Goal: Task Accomplishment & Management: Complete application form

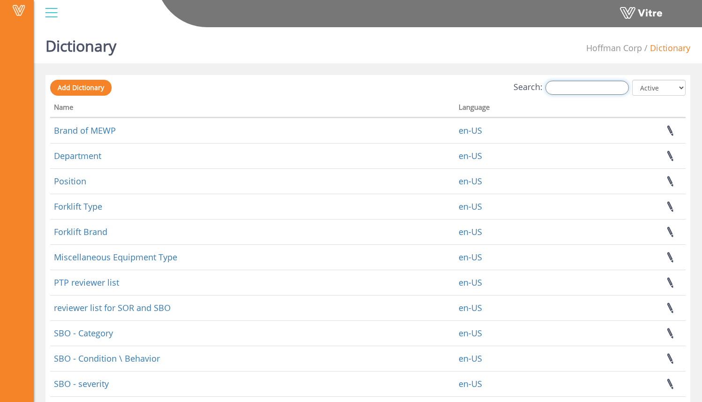
click at [579, 90] on input "Search:" at bounding box center [586, 88] width 83 height 14
click at [654, 84] on select "All Active Not Active" at bounding box center [658, 88] width 53 height 16
click at [633, 80] on select "All Active Not Active" at bounding box center [658, 88] width 53 height 16
click at [600, 87] on input "Search:" at bounding box center [586, 88] width 83 height 14
click at [576, 84] on input "Search:" at bounding box center [586, 88] width 83 height 14
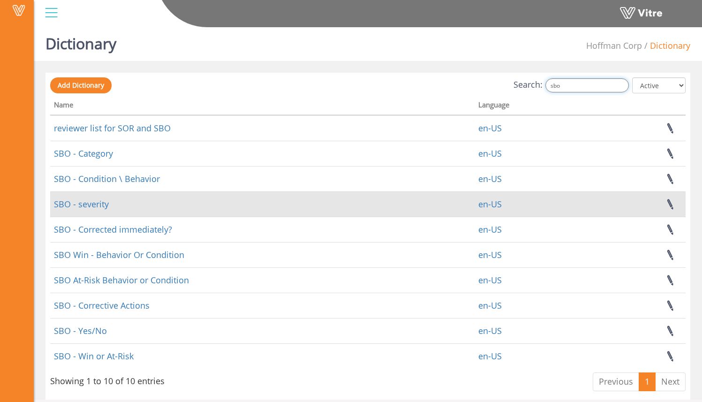
scroll to position [12, 0]
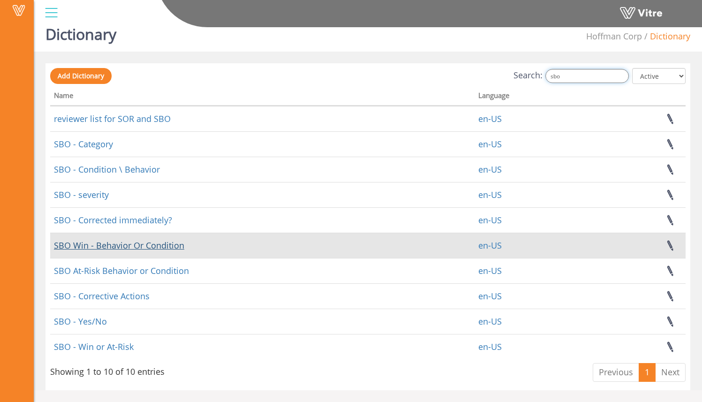
type input "sbo"
click at [175, 246] on link "SBO Win - Behavior Or Condition" at bounding box center [119, 245] width 130 height 11
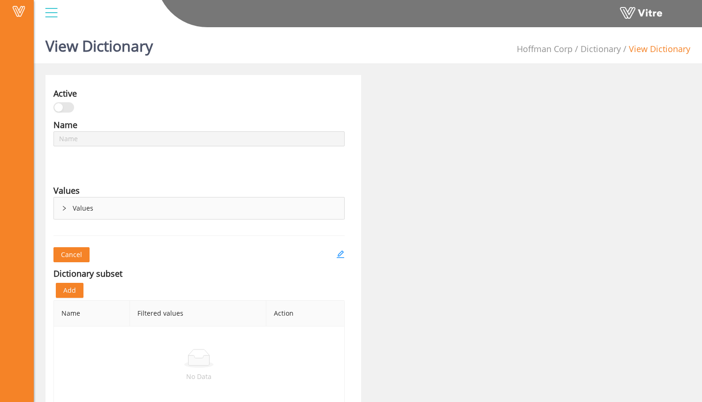
type input "SBO Win - Behavior Or Condition"
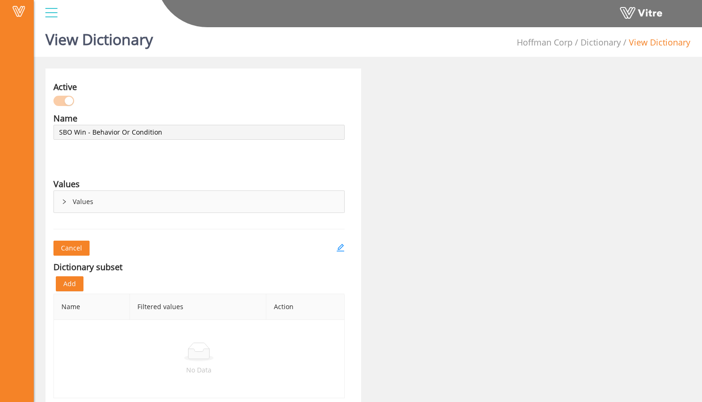
scroll to position [23, 0]
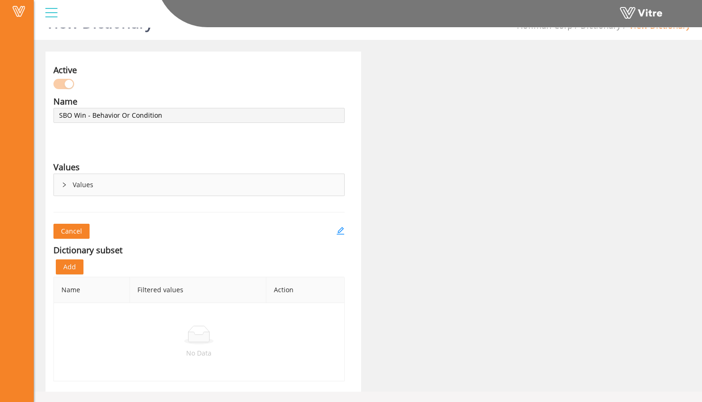
click at [68, 184] on div "Values" at bounding box center [199, 185] width 290 height 22
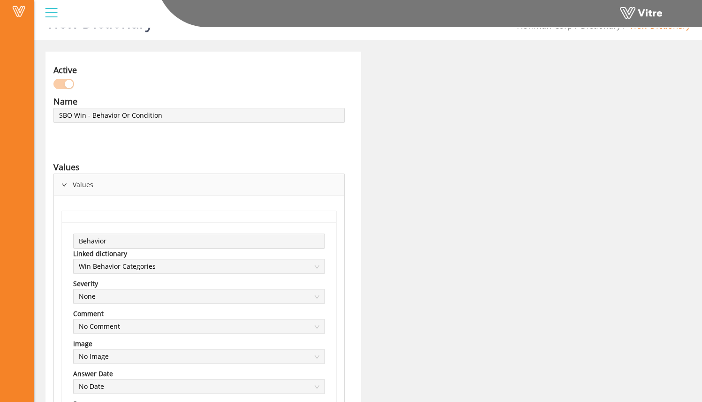
click at [70, 182] on div "Values" at bounding box center [199, 185] width 290 height 22
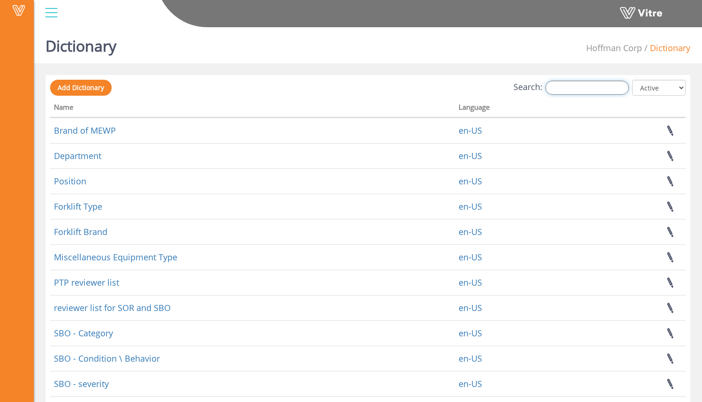
click at [610, 89] on input "Search:" at bounding box center [586, 88] width 83 height 14
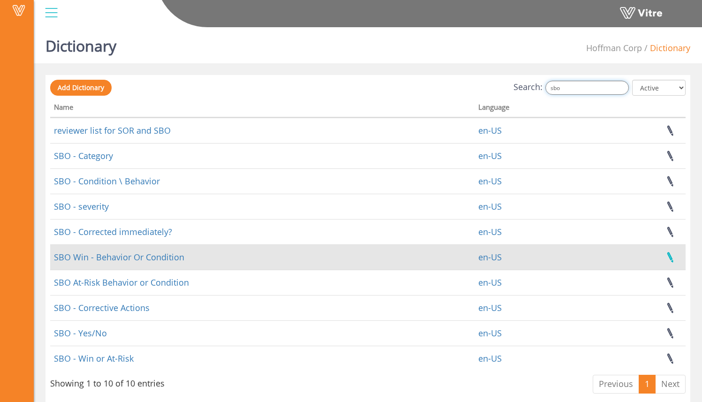
type input "sbo"
click at [670, 256] on link at bounding box center [669, 257] width 23 height 25
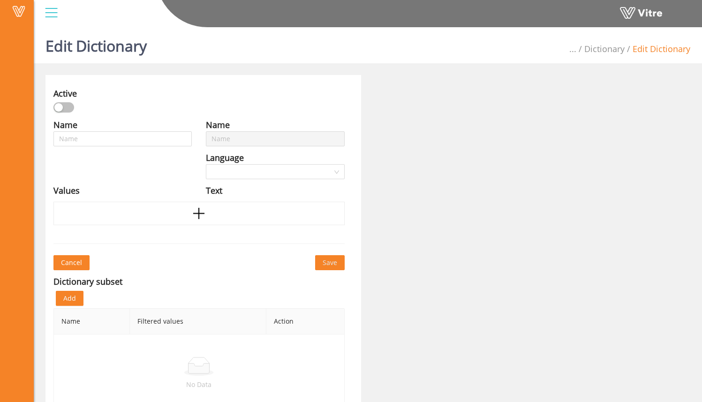
type input "SBO Win - Behavior Or Condition"
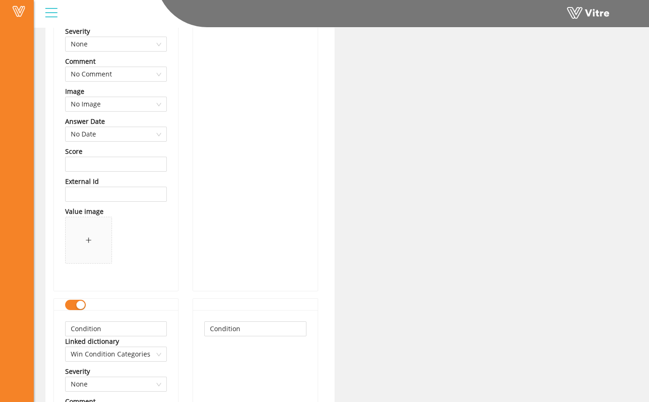
scroll to position [283, 0]
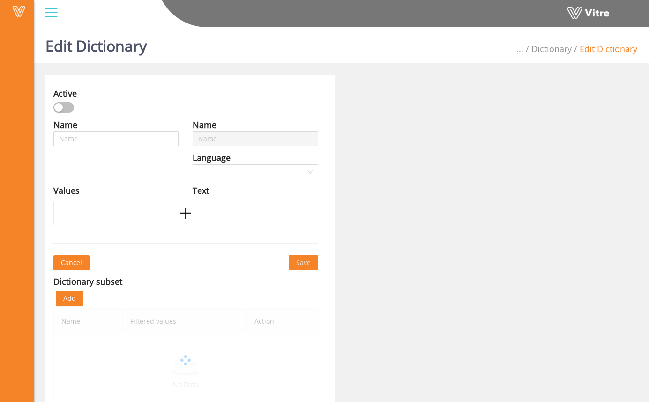
scroll to position [23, 0]
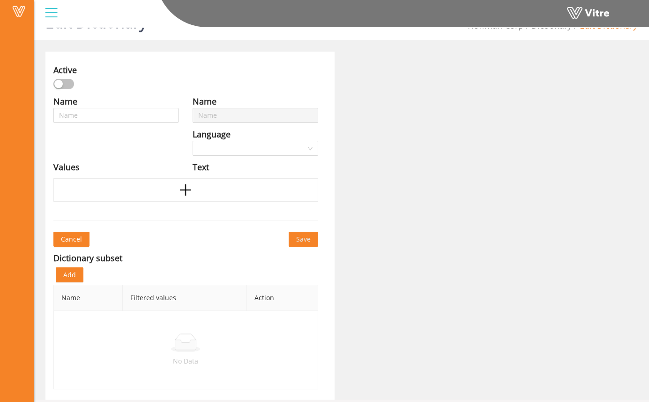
type input "SBO Win - Behavior Or Condition"
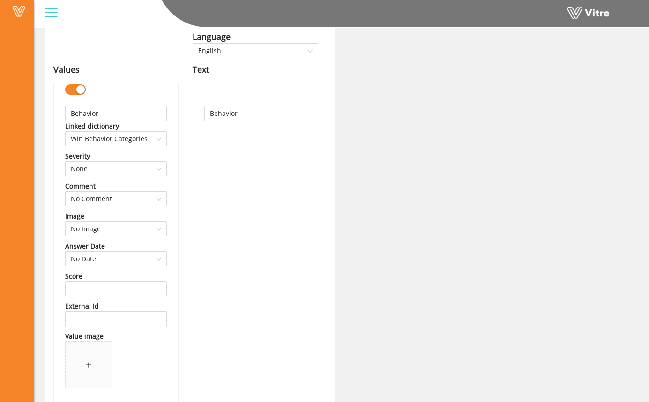
scroll to position [111, 0]
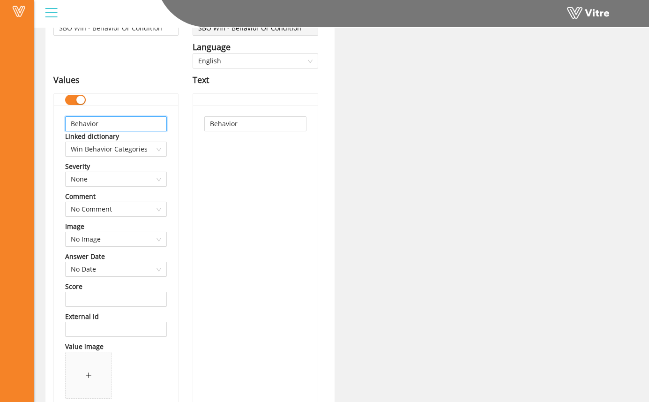
click at [107, 120] on input "Behavior" at bounding box center [116, 123] width 102 height 15
click at [271, 123] on input "Behavior" at bounding box center [255, 123] width 102 height 15
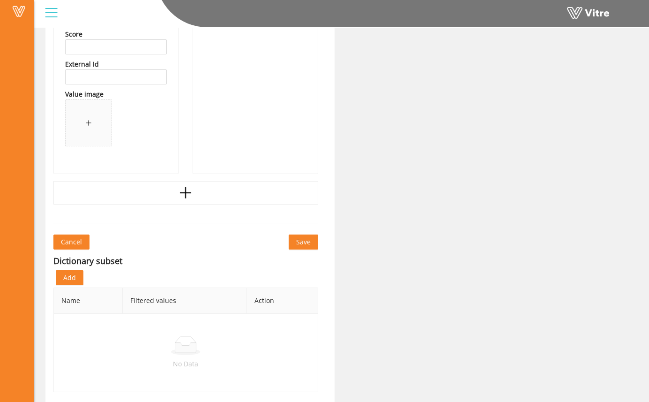
scroll to position [703, 0]
drag, startPoint x: 127, startPoint y: 258, endPoint x: 54, endPoint y: 257, distance: 73.1
click at [54, 257] on div "Dictionary subset" at bounding box center [185, 260] width 265 height 13
click at [155, 264] on div "Dictionary subset" at bounding box center [185, 260] width 265 height 13
drag, startPoint x: 135, startPoint y: 261, endPoint x: 53, endPoint y: 258, distance: 82.1
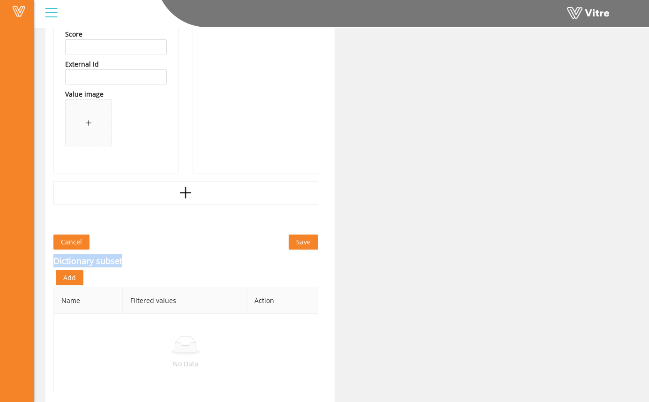
click at [149, 264] on div "Dictionary subset" at bounding box center [185, 260] width 265 height 13
drag, startPoint x: 143, startPoint y: 262, endPoint x: 51, endPoint y: 256, distance: 92.6
click at [126, 260] on div "Dictionary subset" at bounding box center [185, 260] width 265 height 13
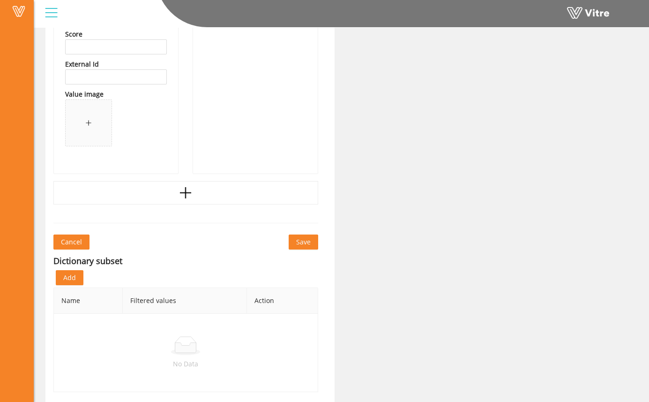
click at [147, 275] on div "Add" at bounding box center [186, 277] width 260 height 15
click at [166, 248] on div "Cancel Save" at bounding box center [185, 241] width 265 height 15
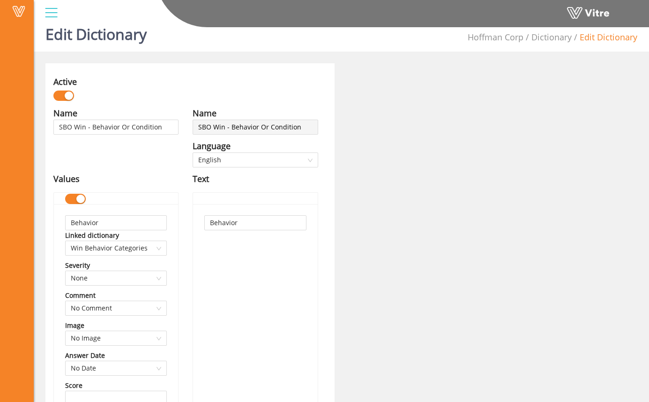
scroll to position [0, 0]
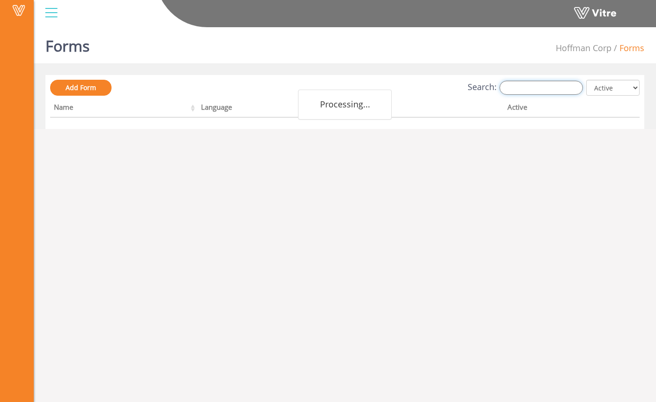
click at [547, 88] on input "Search:" at bounding box center [541, 88] width 83 height 14
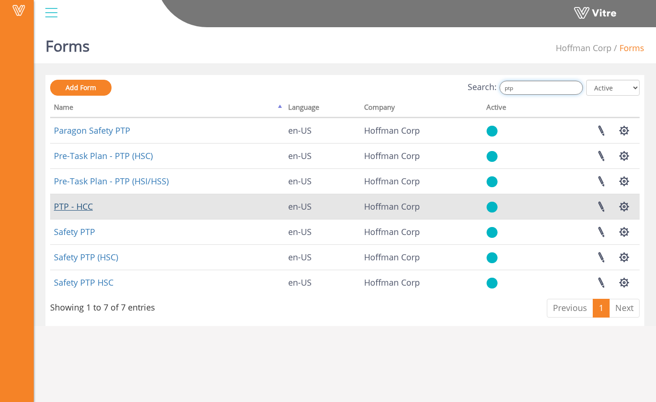
type input "ptp"
click at [86, 203] on link "PTP - HCC" at bounding box center [73, 206] width 39 height 11
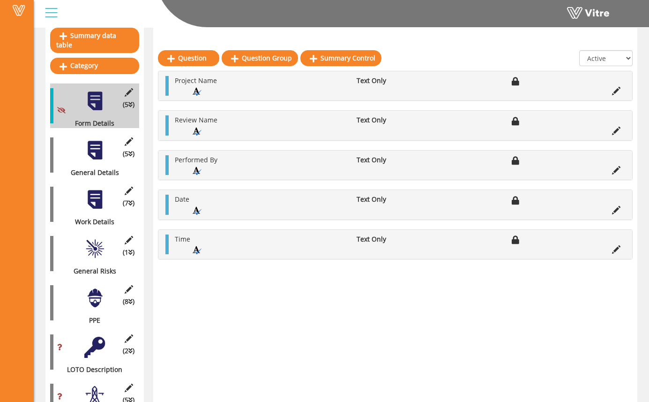
scroll to position [99, 0]
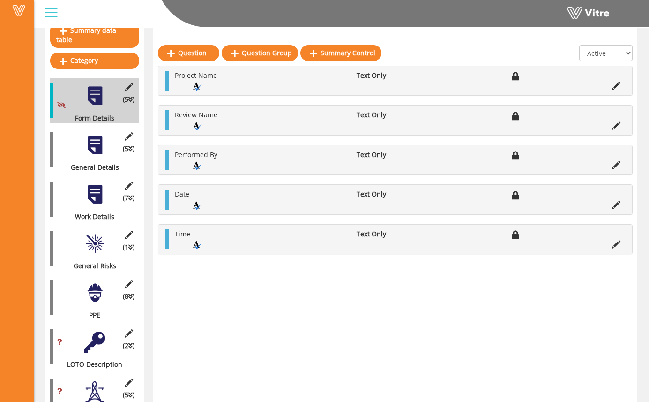
click at [97, 143] on div at bounding box center [94, 145] width 21 height 21
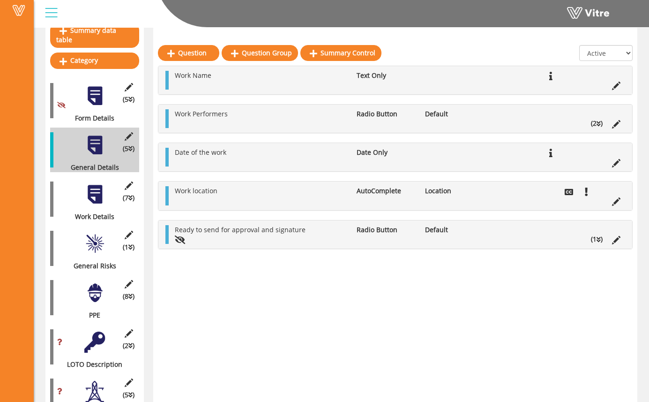
click at [93, 187] on div at bounding box center [94, 194] width 21 height 21
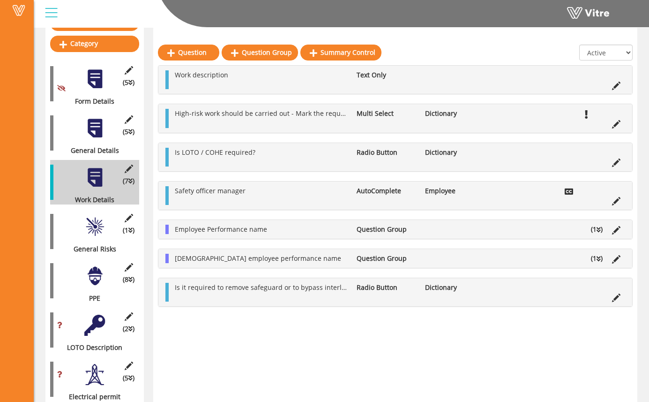
click at [98, 216] on div at bounding box center [94, 226] width 21 height 21
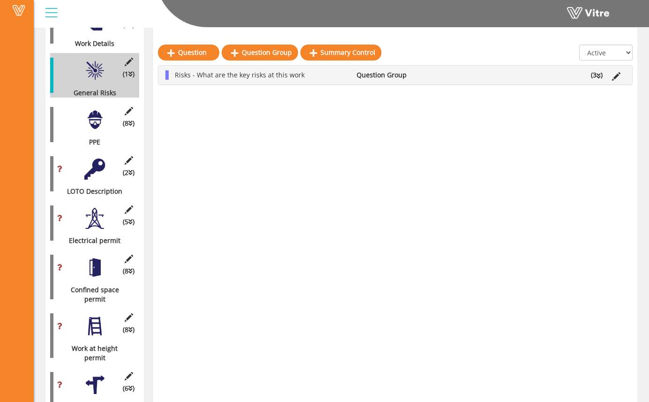
scroll to position [273, 0]
click at [98, 121] on div "(8 ) PPE" at bounding box center [94, 123] width 89 height 45
click at [94, 115] on div at bounding box center [94, 118] width 21 height 21
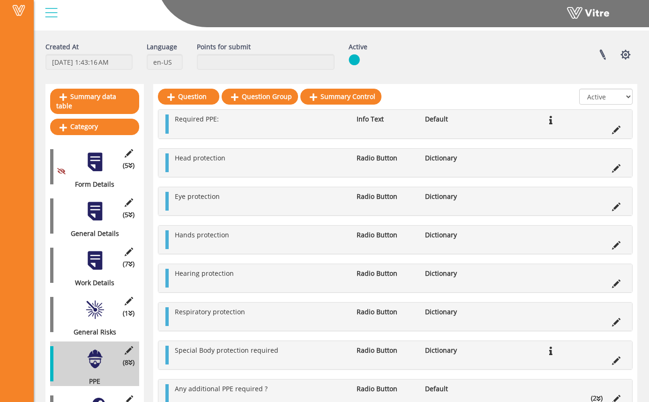
scroll to position [0, 0]
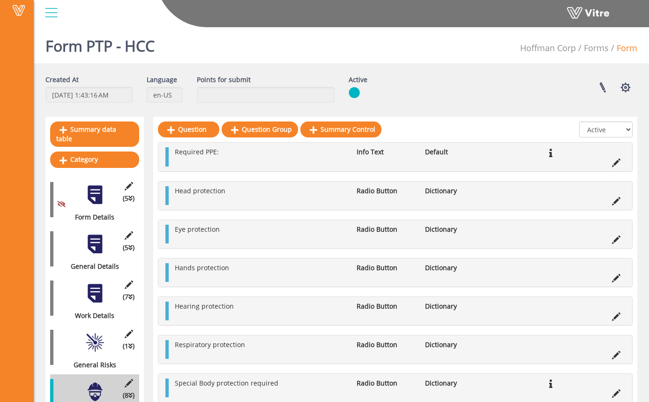
click at [99, 192] on div at bounding box center [94, 194] width 21 height 21
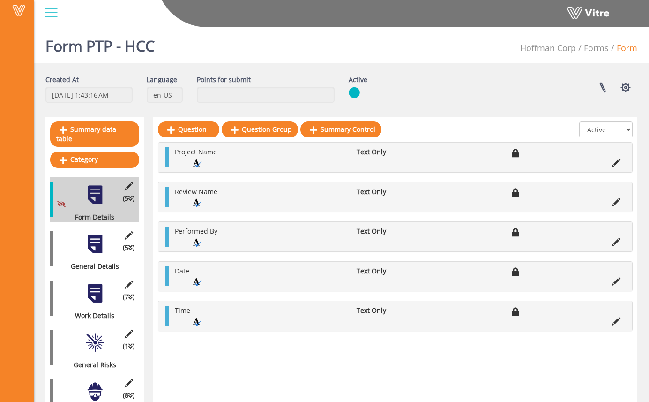
click at [80, 243] on div "(5 ) General Details" at bounding box center [94, 248] width 89 height 45
click at [621, 87] on button "button" at bounding box center [625, 87] width 23 height 25
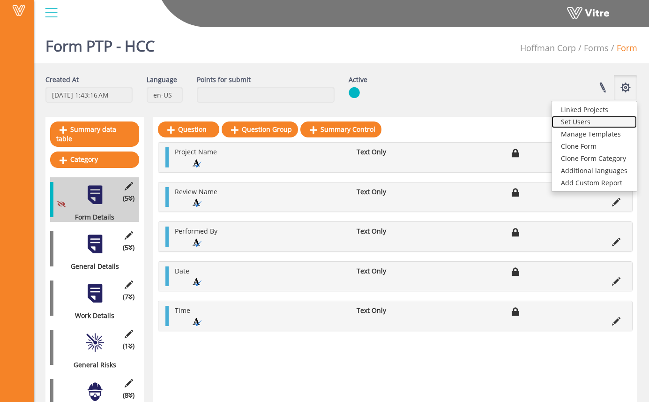
click at [611, 121] on link "Set Users" at bounding box center [594, 122] width 85 height 12
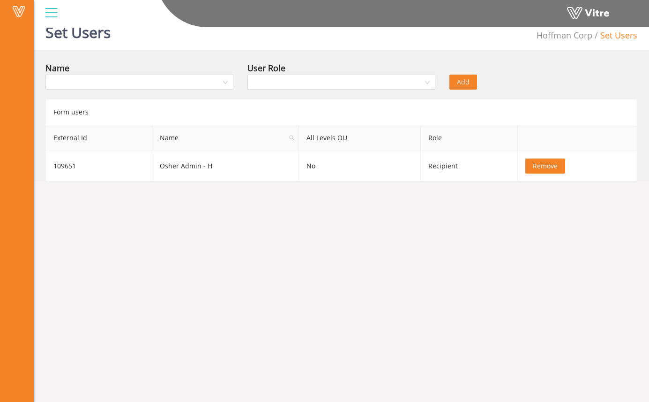
scroll to position [15, 0]
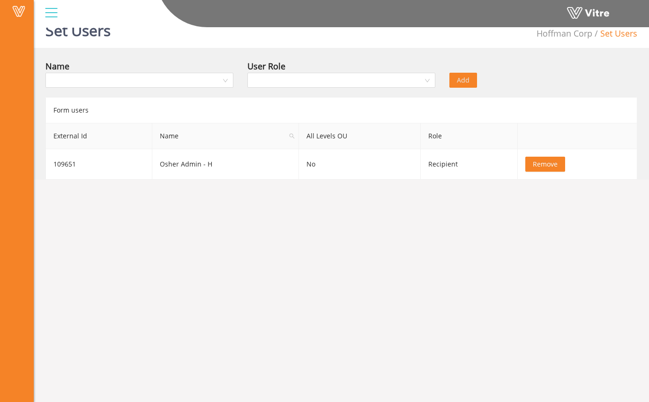
click at [464, 213] on body "Vitre Set Users [PERSON_NAME] Corp Set Users Name User Role Add Form users Exte…" at bounding box center [324, 209] width 649 height 402
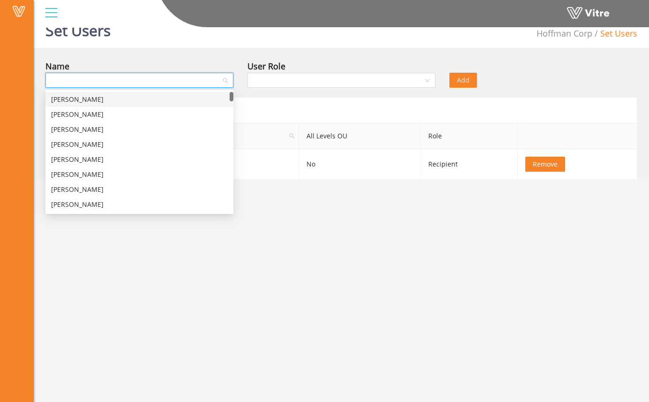
click at [164, 79] on input "search" at bounding box center [136, 80] width 170 height 14
type input "sam"
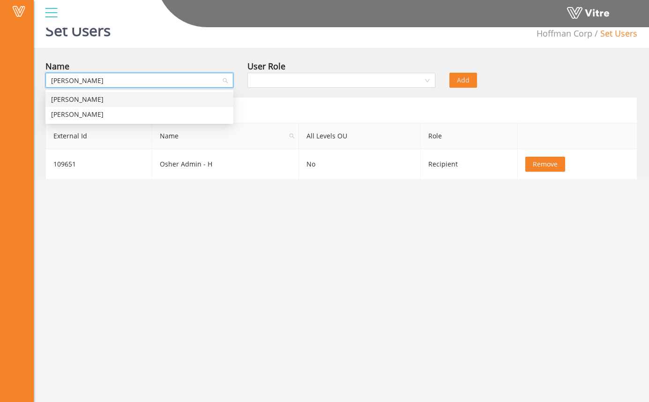
click at [133, 97] on div "Sam Admin" at bounding box center [139, 99] width 177 height 10
click at [317, 80] on input "search" at bounding box center [338, 80] width 170 height 14
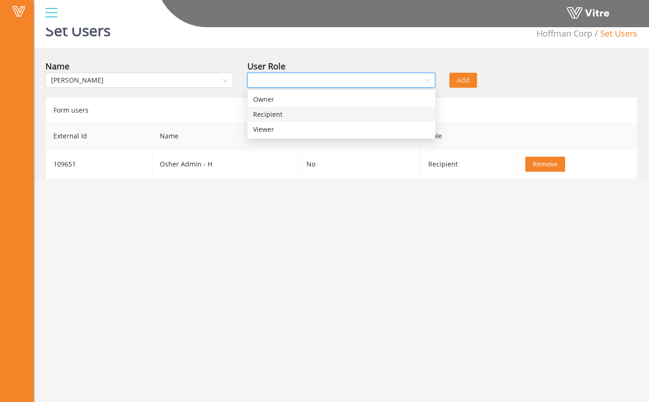
click at [310, 99] on div "Owner" at bounding box center [341, 99] width 177 height 10
click at [521, 87] on div "Name Sam Admin User Role Owner Owner Add" at bounding box center [341, 76] width 606 height 33
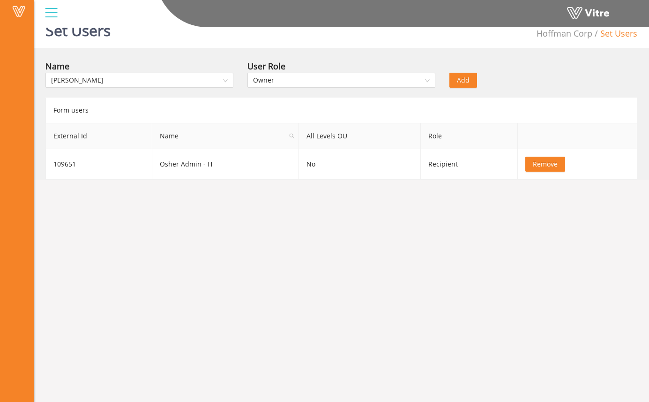
click at [378, 71] on div "User Role" at bounding box center [342, 66] width 188 height 13
click at [377, 77] on span "Owner" at bounding box center [341, 80] width 177 height 14
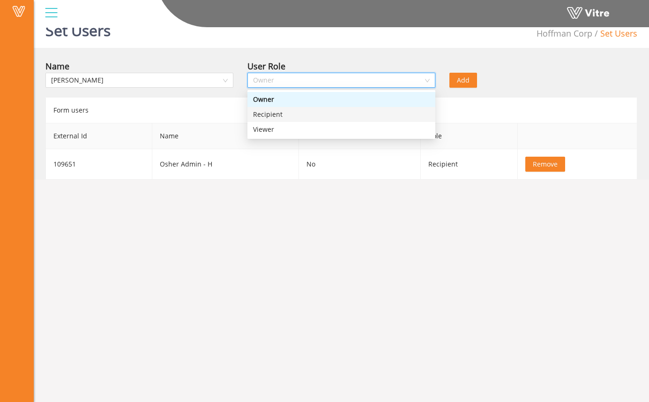
click at [365, 110] on div "Recipient" at bounding box center [341, 114] width 177 height 10
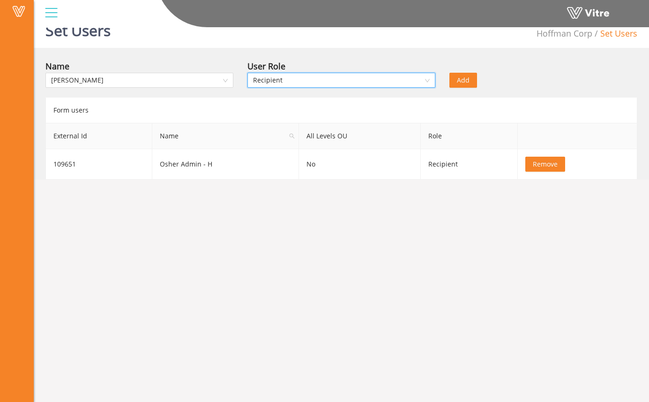
click at [498, 82] on div "Add" at bounding box center [493, 74] width 101 height 28
click at [465, 79] on span "Add" at bounding box center [463, 80] width 13 height 10
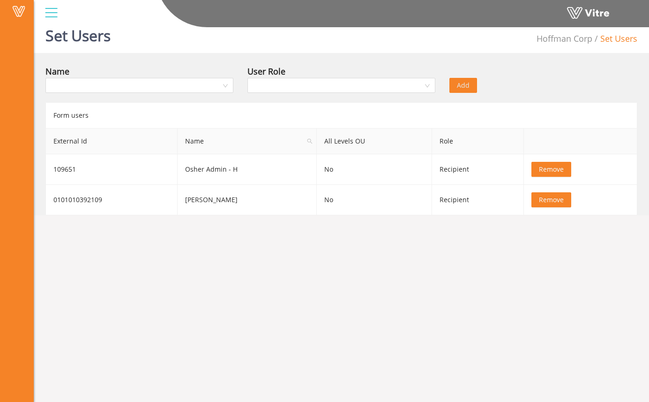
scroll to position [0, 0]
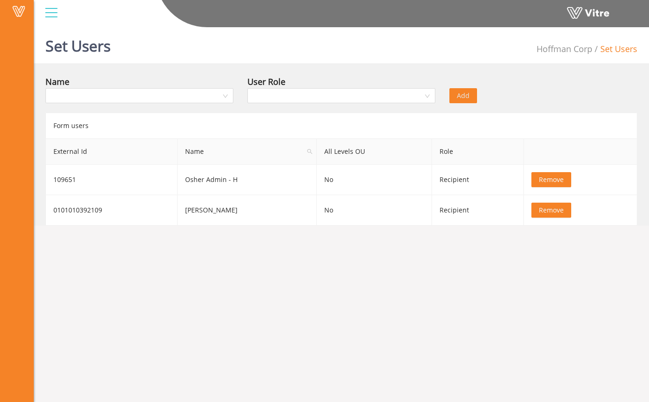
click at [515, 94] on div "Add" at bounding box center [493, 89] width 101 height 28
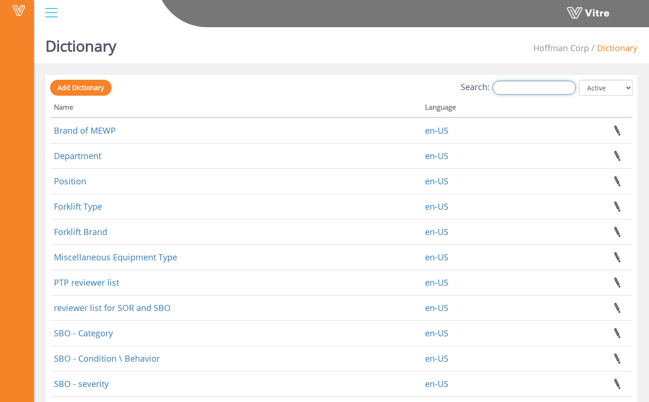
click at [523, 84] on input "Search:" at bounding box center [534, 88] width 83 height 14
click at [538, 87] on input "Search:" at bounding box center [534, 88] width 83 height 14
type input "p"
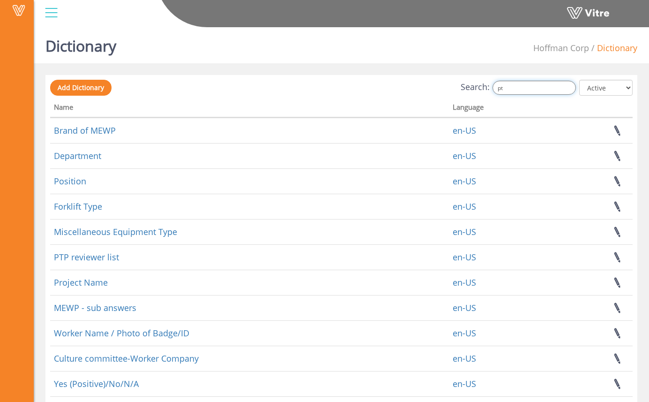
type input "ptp"
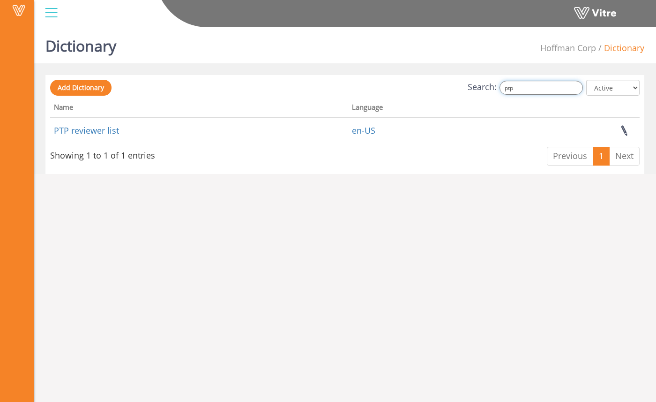
drag, startPoint x: 535, startPoint y: 90, endPoint x: 475, endPoint y: 78, distance: 62.2
click at [475, 80] on div "Search: ptp All Active Not Active" at bounding box center [345, 88] width 590 height 17
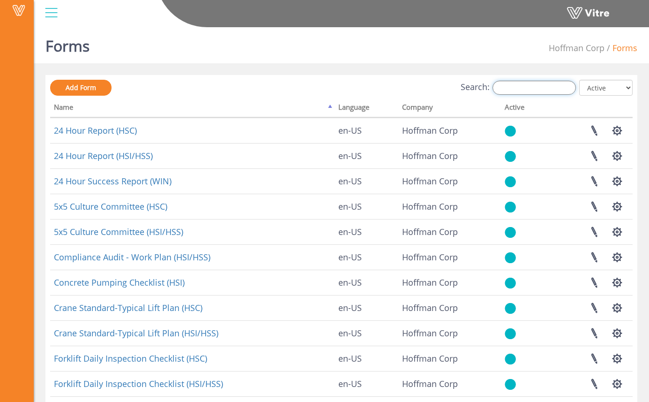
click at [558, 89] on input "Search:" at bounding box center [534, 88] width 83 height 14
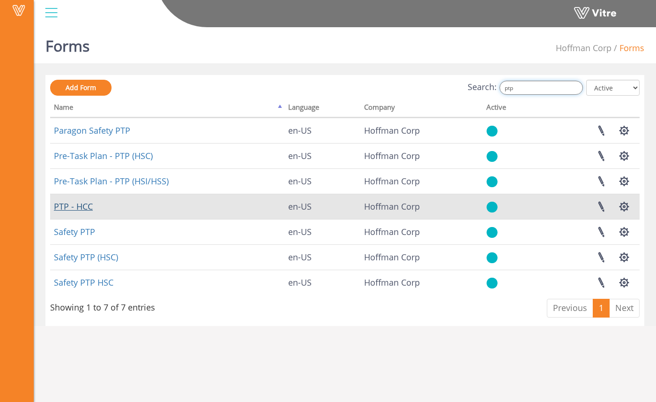
type input "ptp"
click at [87, 206] on link "PTP - HCC" at bounding box center [73, 206] width 39 height 11
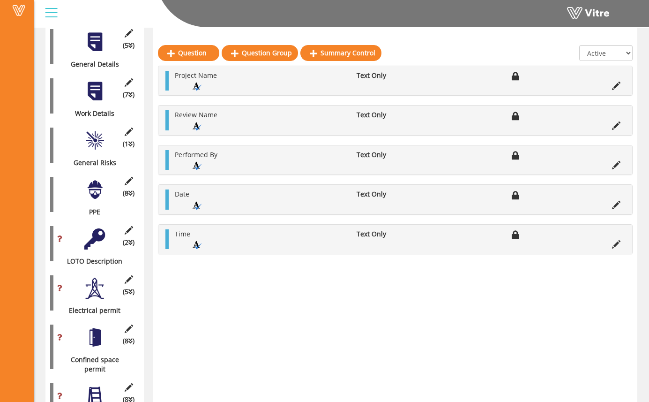
scroll to position [191, 0]
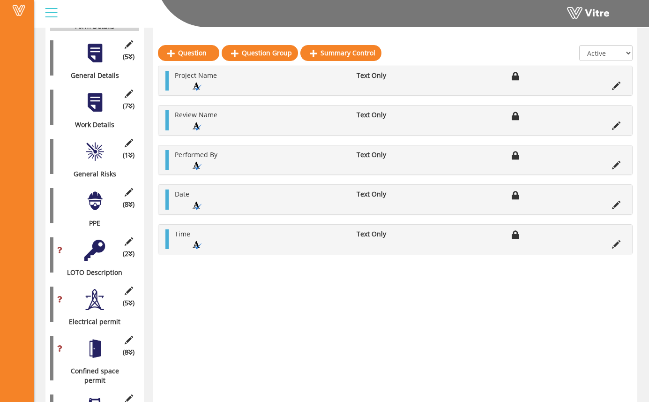
click at [101, 243] on div at bounding box center [94, 250] width 21 height 21
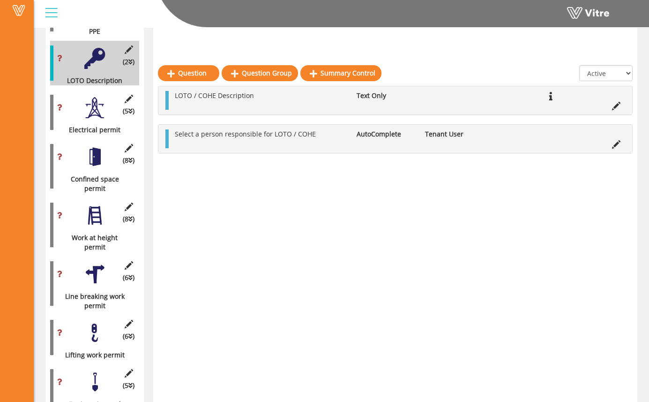
scroll to position [353, 0]
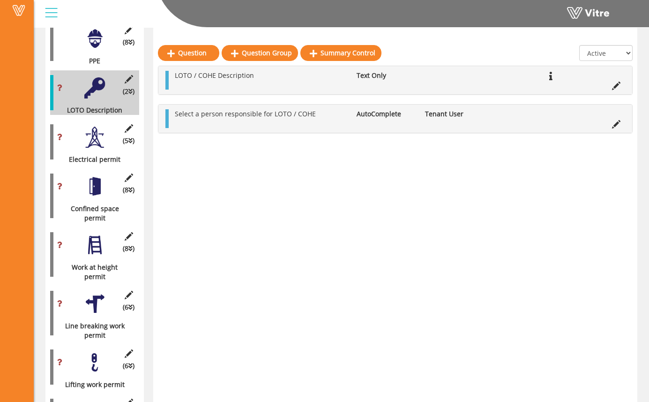
click at [98, 143] on div "(5 ) Electrical permit" at bounding box center [94, 142] width 89 height 45
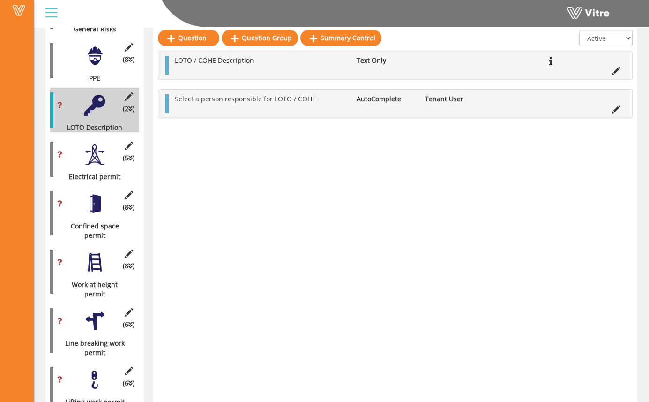
scroll to position [357, 0]
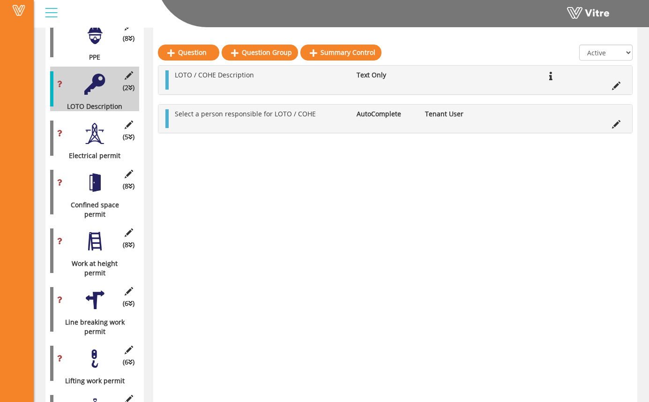
click at [97, 181] on div at bounding box center [94, 182] width 21 height 21
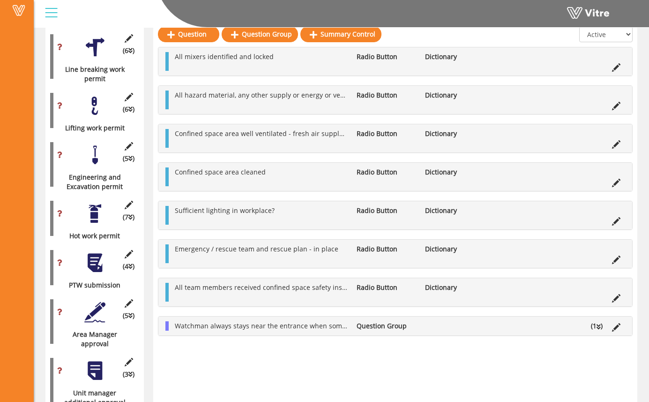
scroll to position [643, 0]
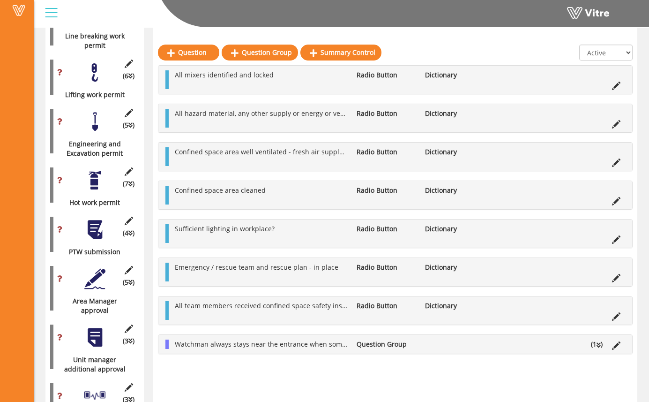
click at [98, 177] on div at bounding box center [94, 180] width 21 height 21
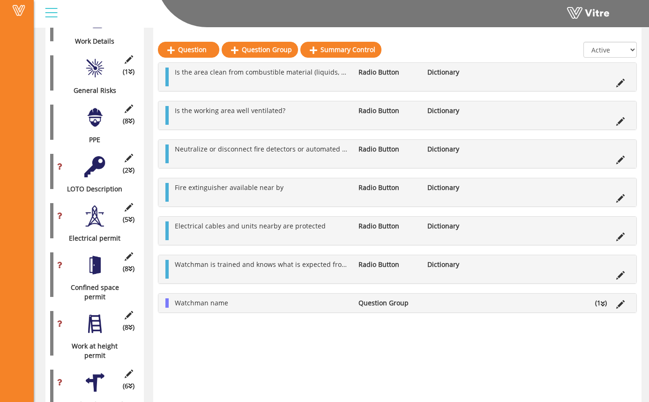
scroll to position [261, 0]
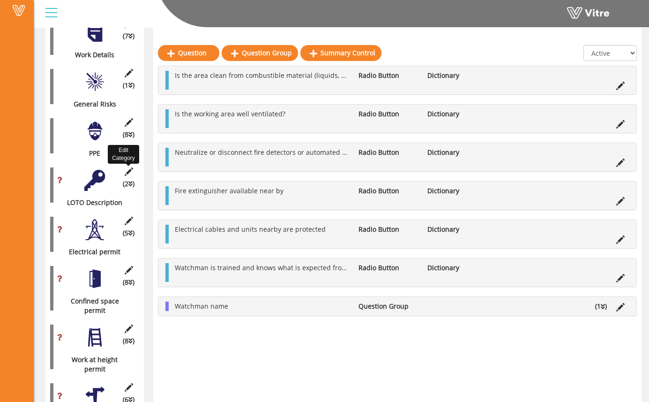
click at [129, 167] on icon at bounding box center [129, 171] width 12 height 8
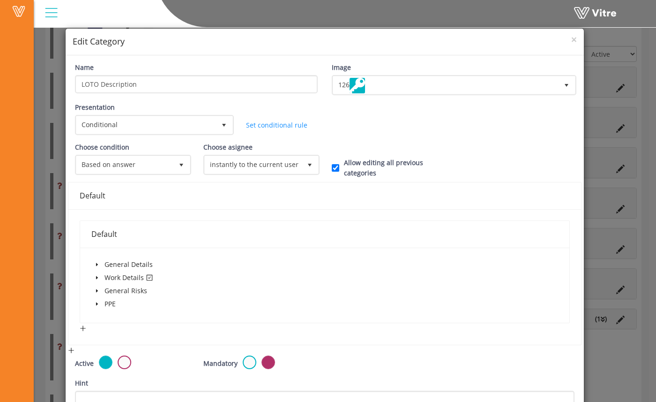
click at [565, 38] on h4 "Edit Category" at bounding box center [325, 42] width 505 height 12
click at [572, 38] on span "×" at bounding box center [575, 39] width 6 height 13
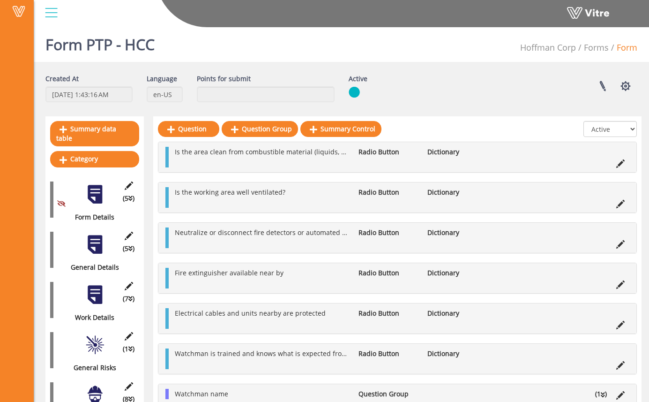
scroll to position [0, 0]
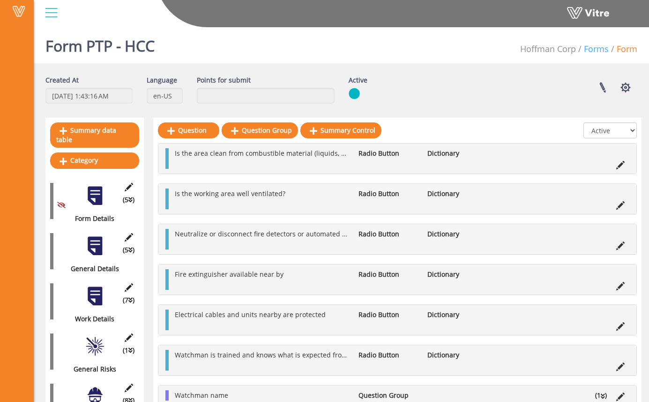
click at [595, 48] on link "Forms" at bounding box center [596, 48] width 25 height 11
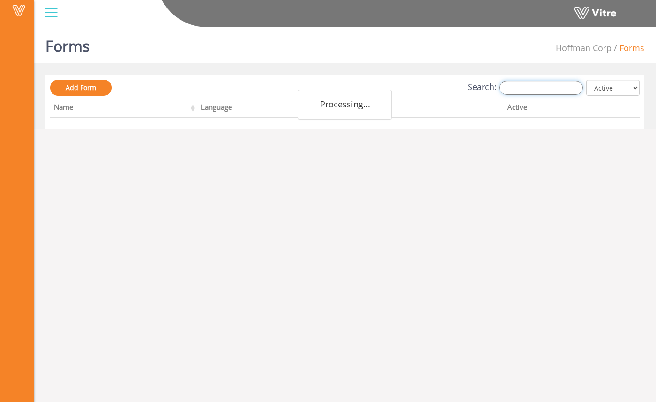
click at [541, 86] on input "Search:" at bounding box center [541, 88] width 83 height 14
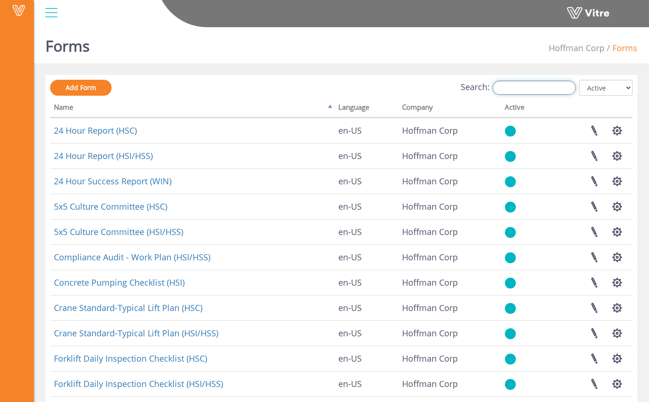
click at [524, 90] on input "Search:" at bounding box center [534, 88] width 83 height 14
type input "h"
type input "p"
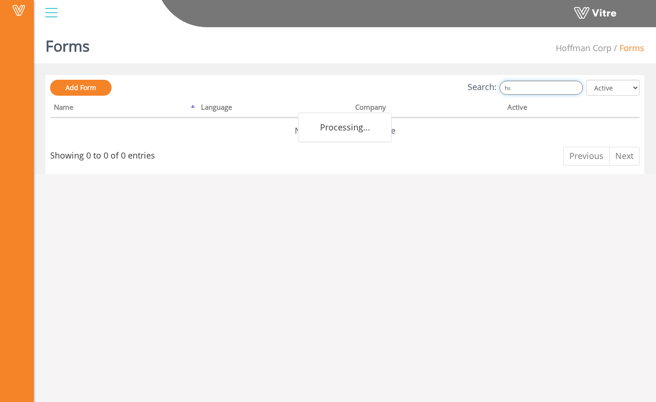
type input "h"
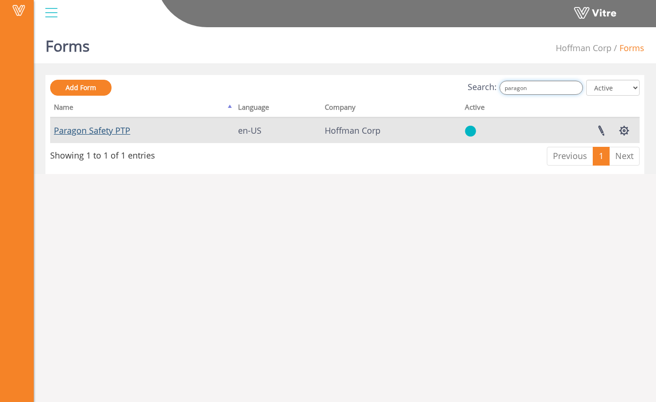
type input "paragon"
click at [93, 130] on link "Paragon Safety PTP" at bounding box center [92, 130] width 76 height 11
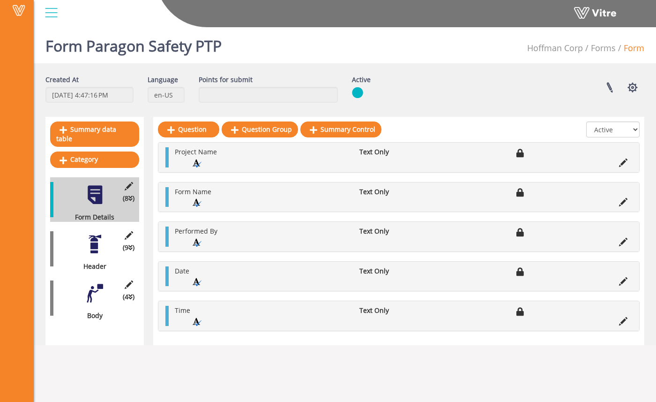
click at [98, 248] on div "(9 ) Header" at bounding box center [94, 248] width 89 height 45
click at [91, 283] on div at bounding box center [94, 293] width 21 height 21
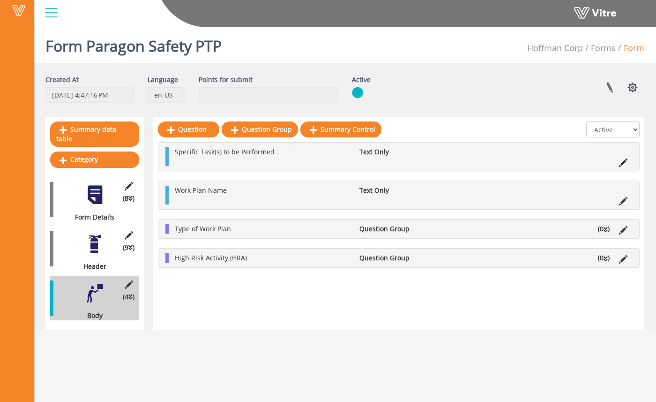
click at [385, 293] on div "Question Question Group Summary Control All Active Not Active Specific Task(s) …" at bounding box center [398, 223] width 491 height 213
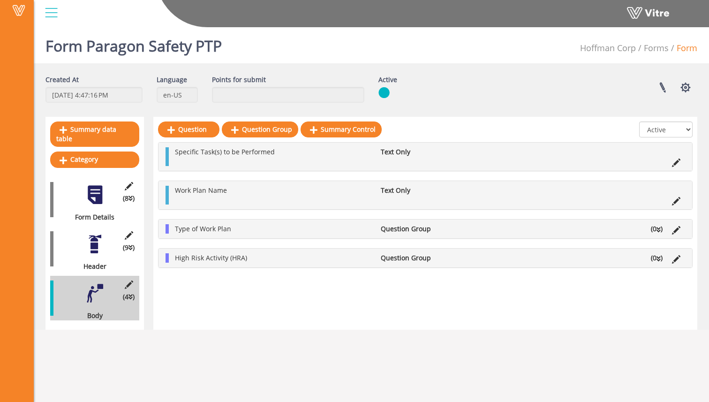
click at [398, 259] on li "Question Group" at bounding box center [414, 257] width 77 height 9
click at [430, 129] on div at bounding box center [425, 131] width 535 height 21
click at [97, 247] on div "(9 ) Header" at bounding box center [94, 248] width 89 height 45
click at [92, 246] on div "(9 ) Header" at bounding box center [94, 248] width 89 height 45
click at [97, 237] on div at bounding box center [94, 244] width 21 height 21
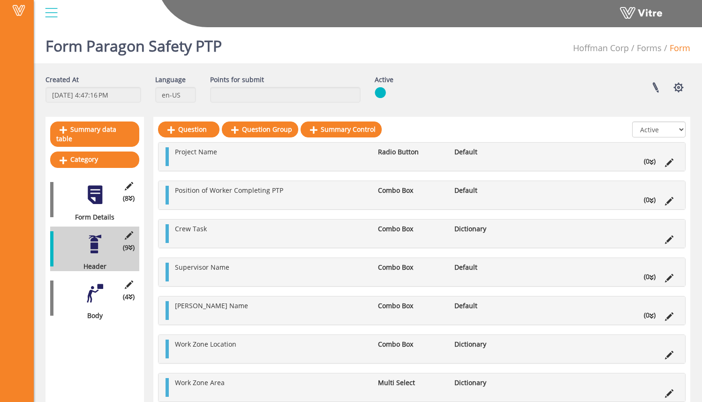
click at [94, 283] on div at bounding box center [94, 293] width 21 height 21
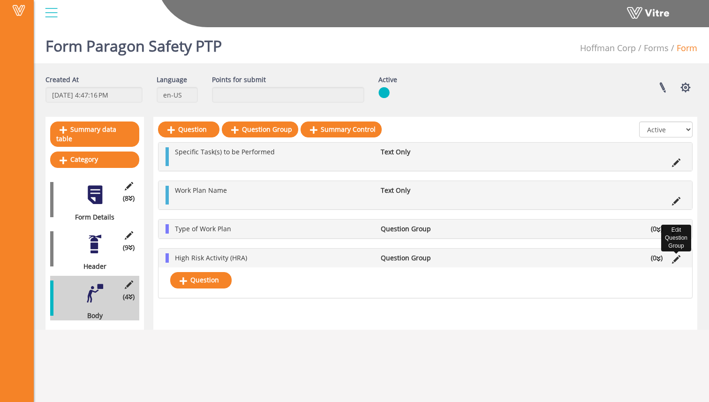
click at [656, 259] on icon at bounding box center [676, 259] width 8 height 8
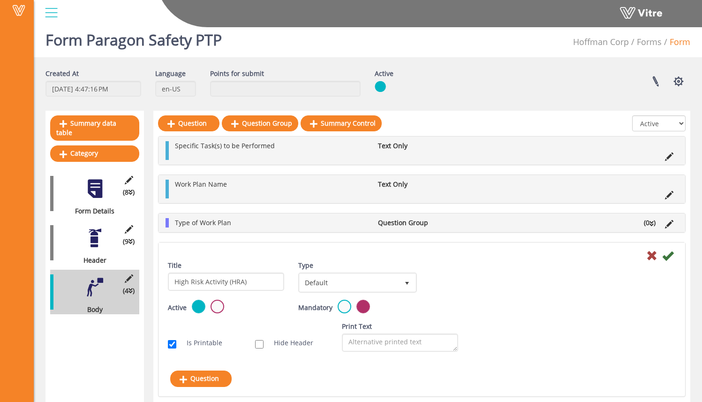
scroll to position [27, 0]
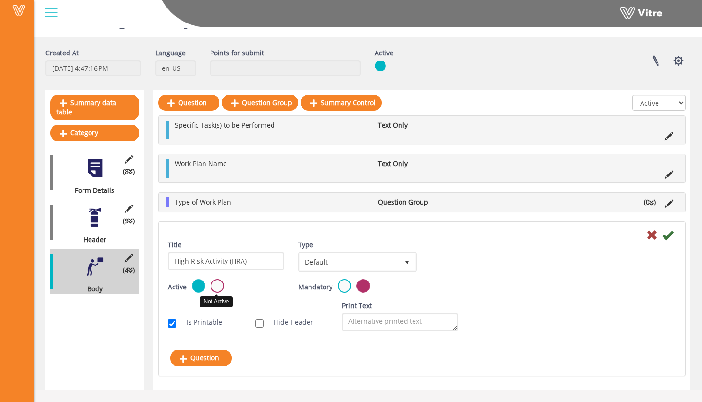
click at [211, 285] on label at bounding box center [218, 286] width 14 height 14
click at [0, 0] on input "radio" at bounding box center [0, 0] width 0 height 0
click at [656, 237] on icon at bounding box center [667, 234] width 11 height 11
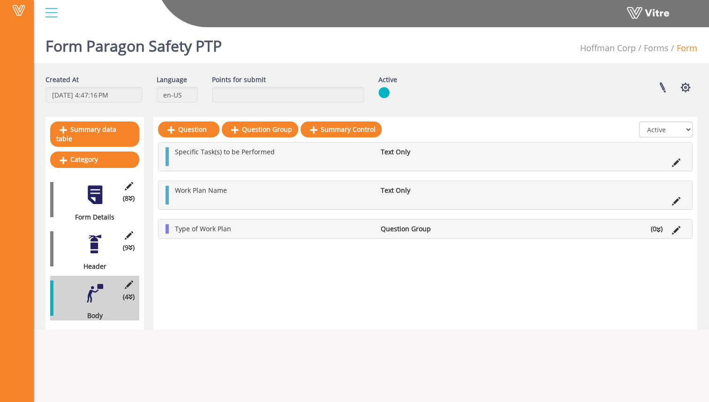
click at [296, 250] on div "Question Question Group Summary Control All Active Not Active Specific Task(s) …" at bounding box center [425, 223] width 544 height 213
click at [255, 232] on li "Type of Work Plan" at bounding box center [273, 228] width 206 height 9
click at [256, 231] on li "Type of Work Plan" at bounding box center [273, 228] width 206 height 9
click at [235, 228] on li "Type of Work Plan" at bounding box center [273, 228] width 206 height 9
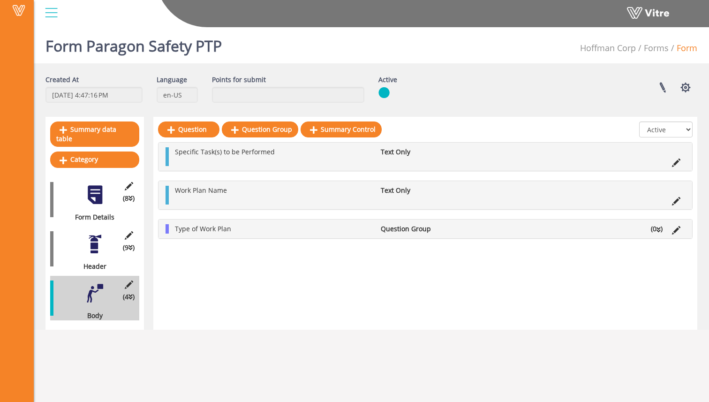
click at [318, 249] on div "Question Question Group Summary Control All Active Not Active Specific Task(s) …" at bounding box center [425, 223] width 544 height 213
click at [99, 188] on div at bounding box center [94, 194] width 21 height 21
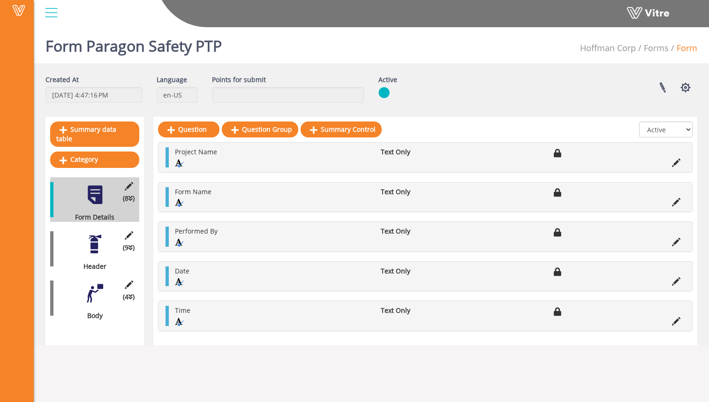
click at [93, 240] on div at bounding box center [94, 244] width 21 height 21
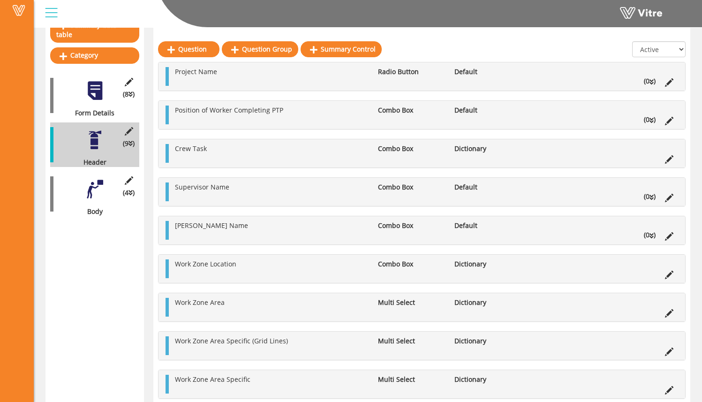
scroll to position [105, 0]
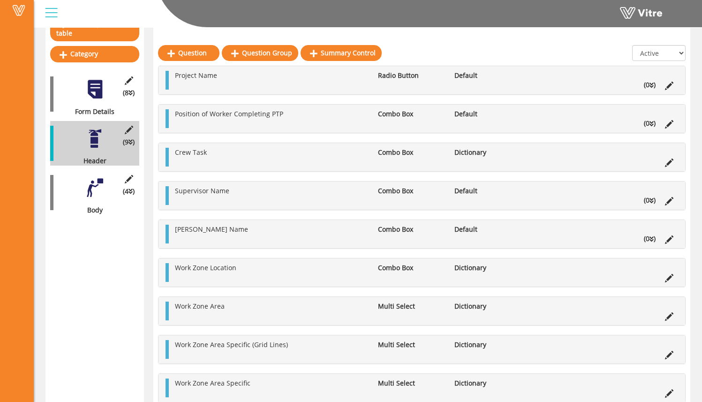
click at [85, 177] on div at bounding box center [94, 187] width 21 height 21
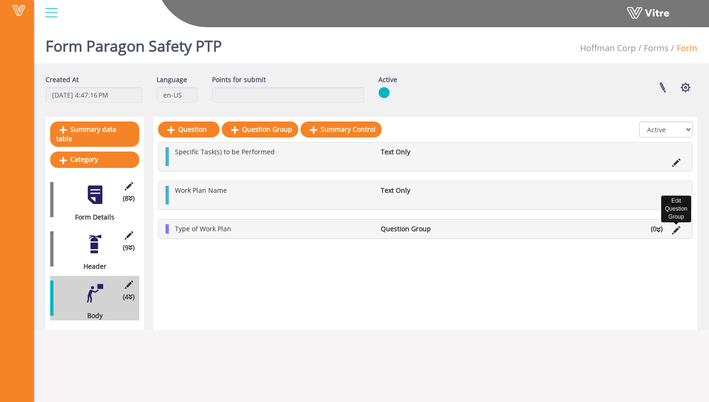
click at [656, 230] on icon at bounding box center [676, 230] width 8 height 8
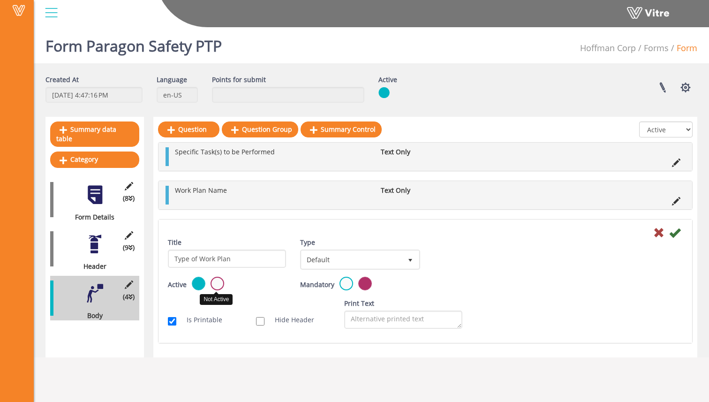
click at [222, 280] on label at bounding box center [218, 284] width 14 height 14
click at [0, 0] on input "radio" at bounding box center [0, 0] width 0 height 0
click at [656, 234] on icon at bounding box center [674, 232] width 11 height 11
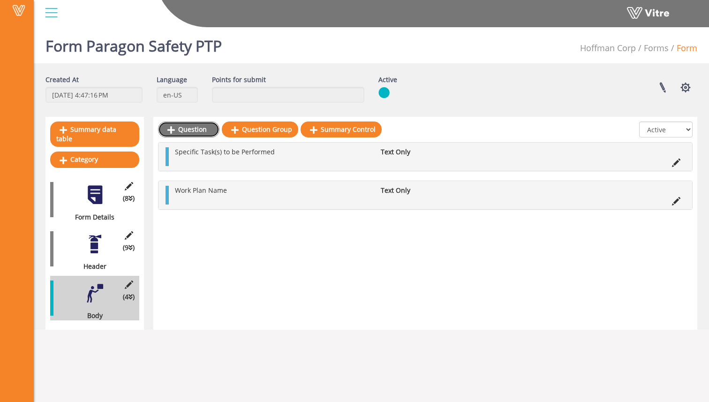
click at [202, 132] on link "Question" at bounding box center [188, 129] width 61 height 16
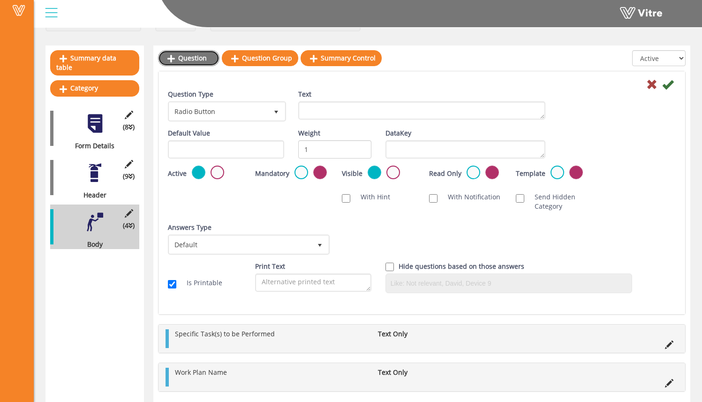
scroll to position [66, 0]
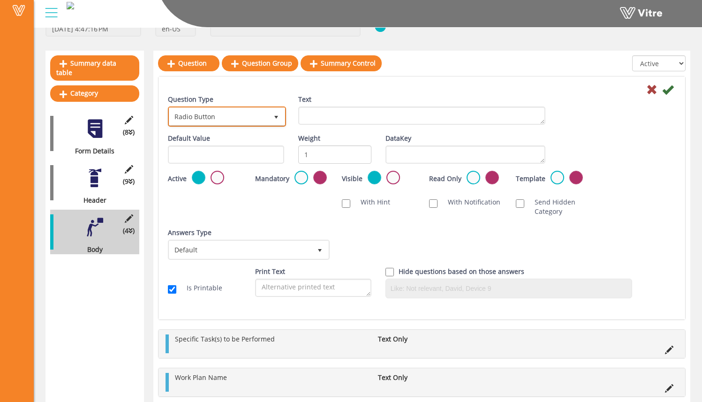
click at [254, 113] on span "Radio Button" at bounding box center [218, 116] width 98 height 17
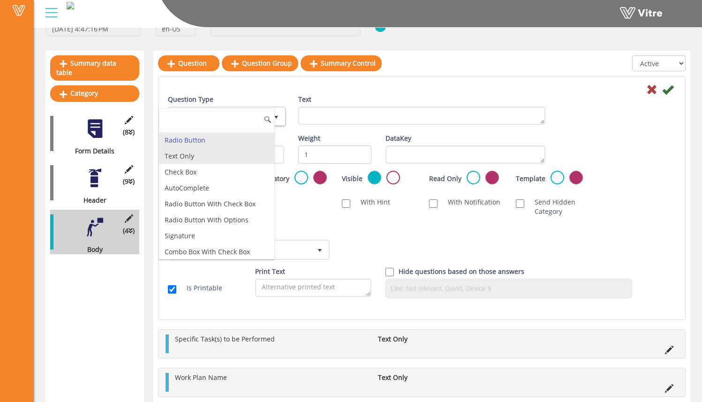
scroll to position [15, 0]
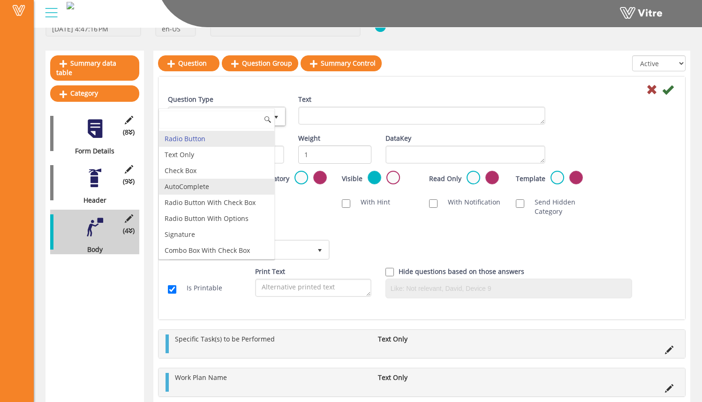
click at [241, 183] on li "AutoComplete" at bounding box center [216, 187] width 115 height 16
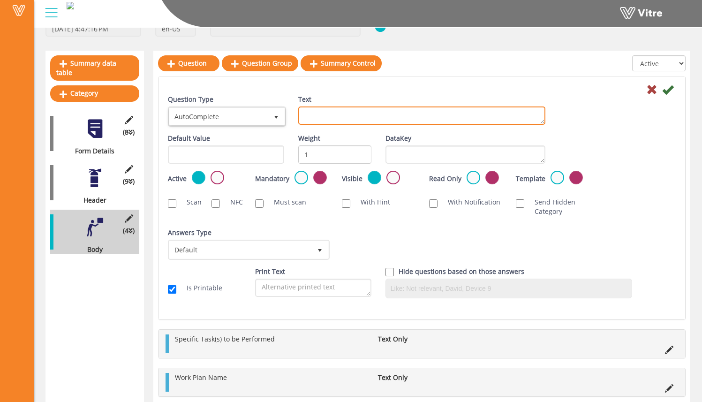
click at [332, 114] on textarea "Text" at bounding box center [421, 115] width 247 height 18
drag, startPoint x: 341, startPoint y: 113, endPoint x: 300, endPoint y: 114, distance: 41.8
click at [300, 114] on textarea "Select t" at bounding box center [421, 115] width 247 height 18
type textarea "Select the type of work plan:"
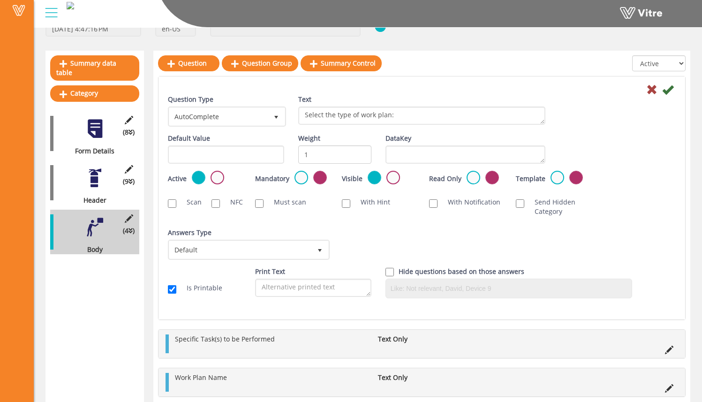
click at [570, 122] on div "Question Type AutoComplete 11 Text Select the type of work plan:" at bounding box center [422, 114] width 522 height 39
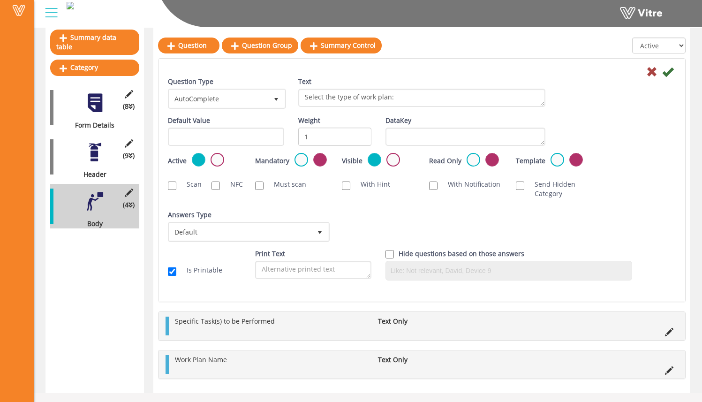
scroll to position [94, 0]
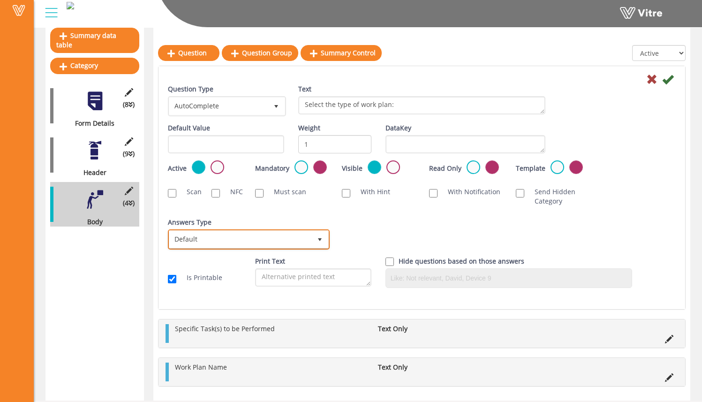
click at [296, 233] on span "Default" at bounding box center [240, 239] width 142 height 17
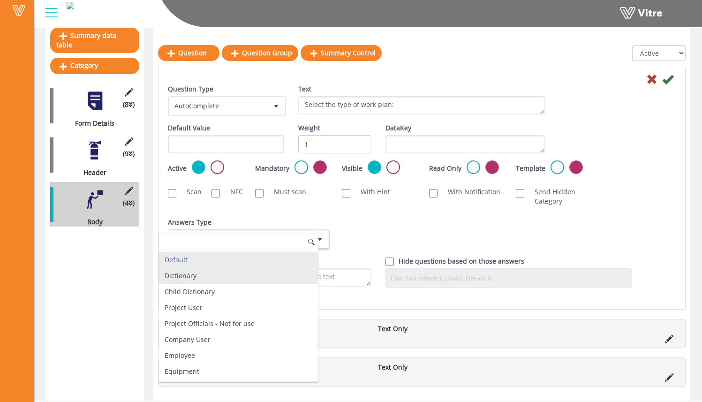
click at [271, 279] on li "Dictionary" at bounding box center [238, 276] width 159 height 16
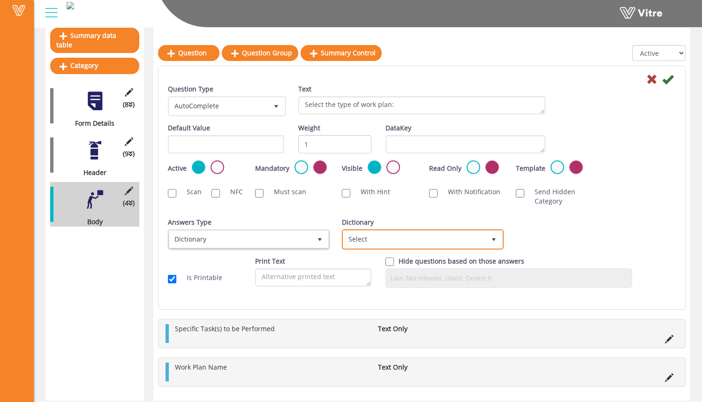
click at [369, 242] on span "Select" at bounding box center [414, 239] width 142 height 17
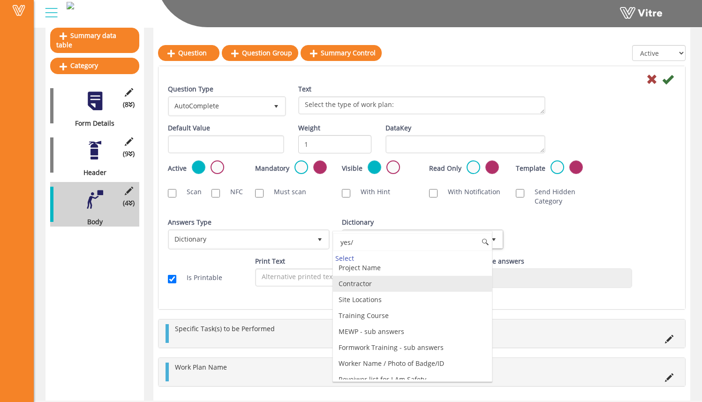
scroll to position [0, 0]
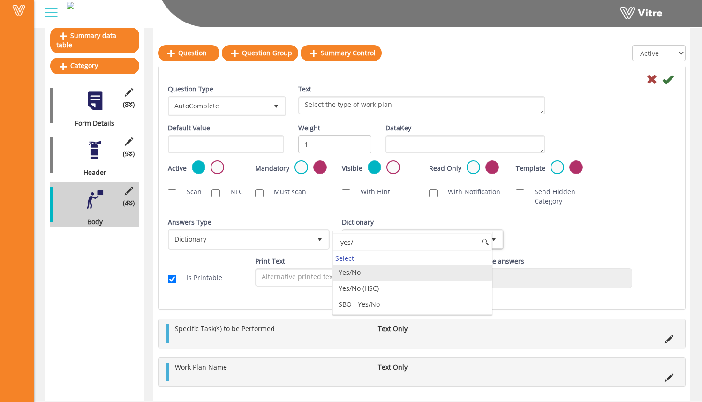
click at [408, 275] on li "Yes/No" at bounding box center [412, 272] width 159 height 16
type input "yes/"
click at [557, 236] on div "Answers Type Default 0 Answers Type Dictionary 1 Module Select Form Context (li…" at bounding box center [422, 237] width 522 height 39
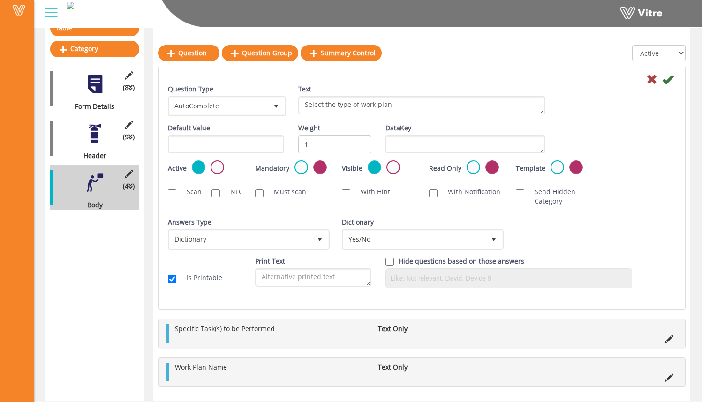
scroll to position [113, 0]
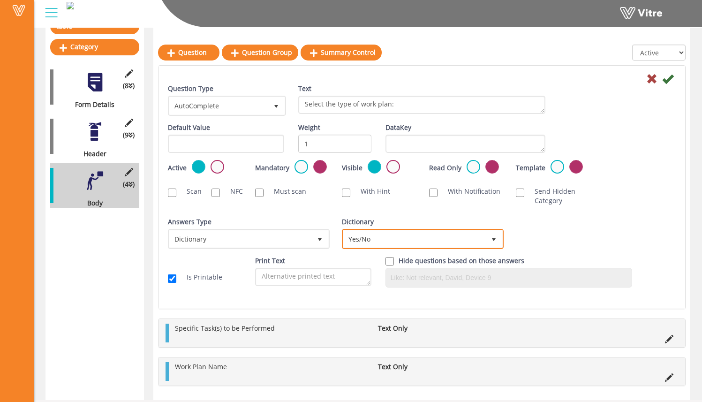
click at [440, 240] on span "Yes/No" at bounding box center [414, 238] width 142 height 17
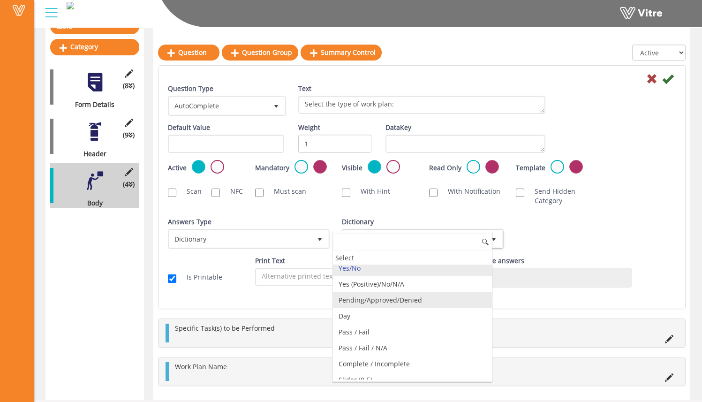
scroll to position [355, 0]
click at [411, 270] on li "Yes/No" at bounding box center [412, 268] width 159 height 16
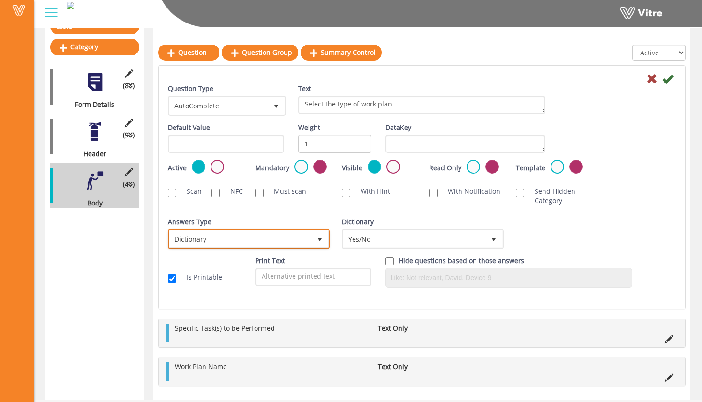
click at [320, 240] on span "select" at bounding box center [320, 240] width 8 height 8
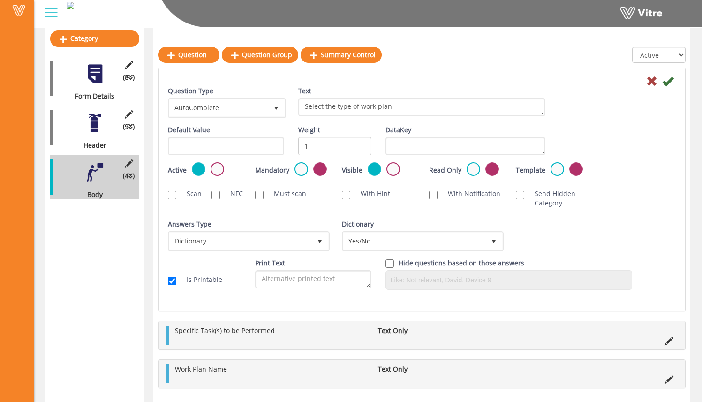
scroll to position [123, 0]
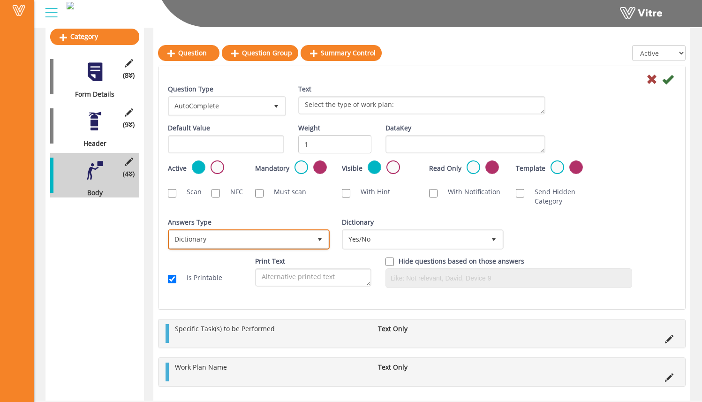
click at [278, 238] on span "Dictionary" at bounding box center [240, 239] width 142 height 17
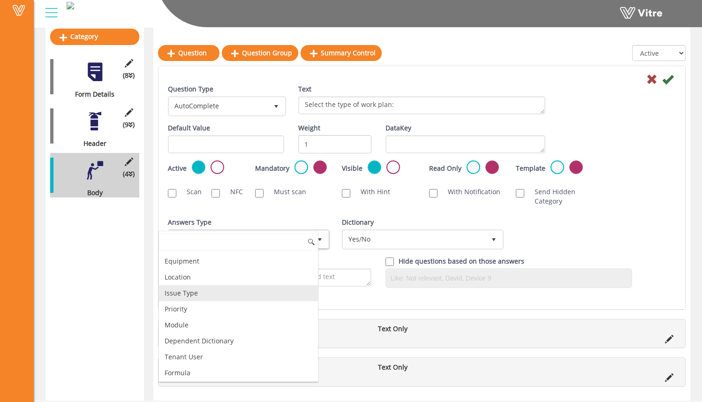
scroll to position [0, 0]
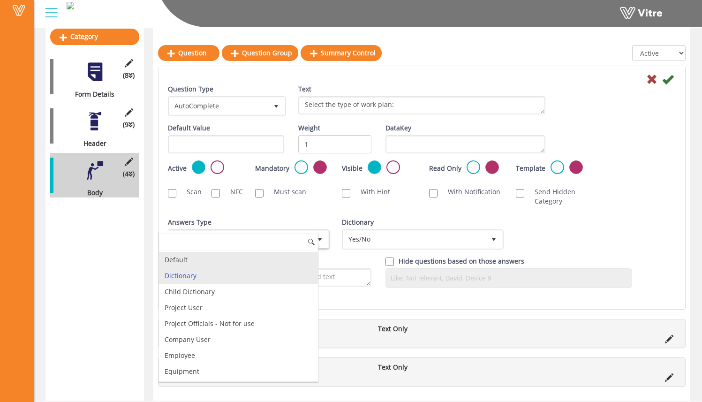
click at [240, 260] on li "Default" at bounding box center [238, 260] width 159 height 16
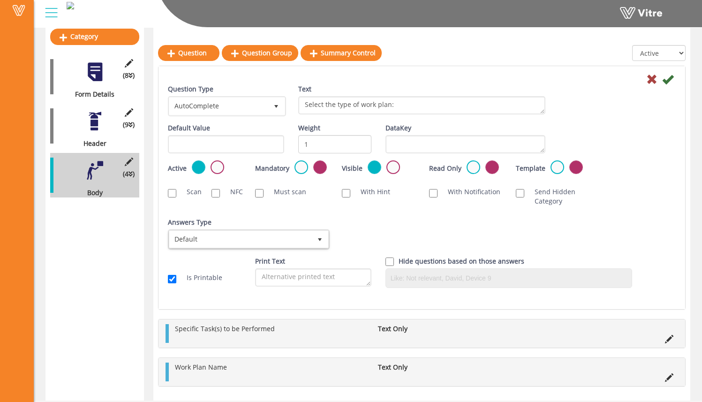
click at [356, 233] on div "Answers Type Default 0 Answers Type Default 0 Module Select Form Context (limit…" at bounding box center [422, 237] width 522 height 39
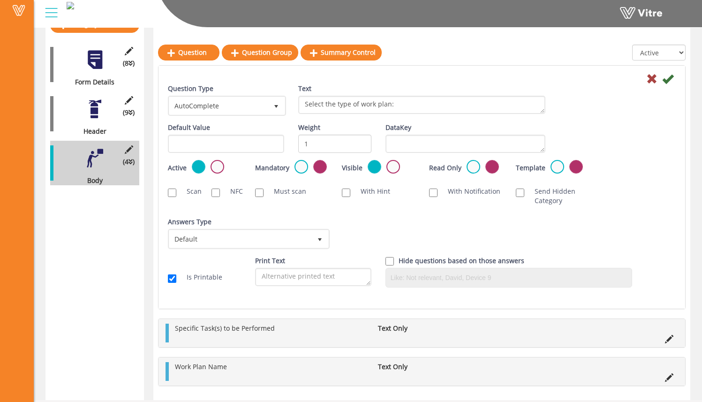
scroll to position [136, 0]
click at [403, 229] on div "Answers Type Default 0 Answers Type Default 0 Module Select Form Context (limit…" at bounding box center [422, 236] width 522 height 39
click at [382, 232] on div "Answers Type Default 0 Answers Type Default 0 Module Select Form Context (limit…" at bounding box center [422, 236] width 522 height 39
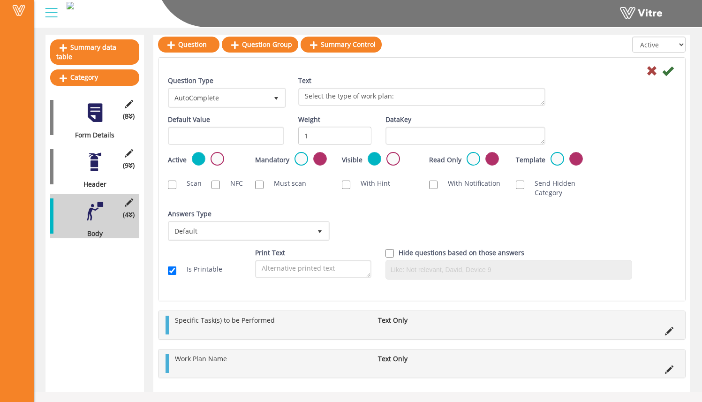
scroll to position [85, 0]
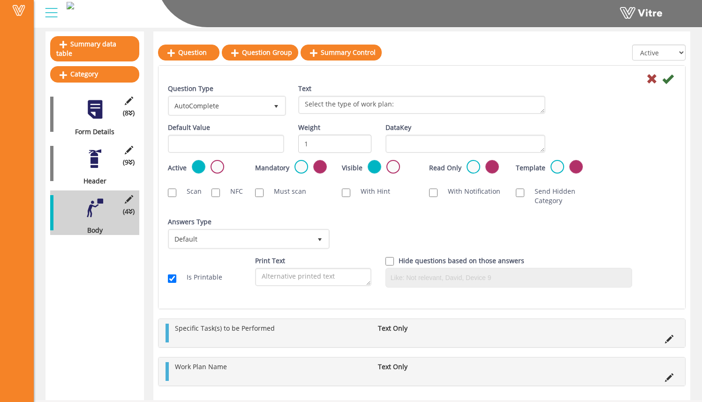
click at [656, 80] on icon at bounding box center [667, 78] width 11 height 11
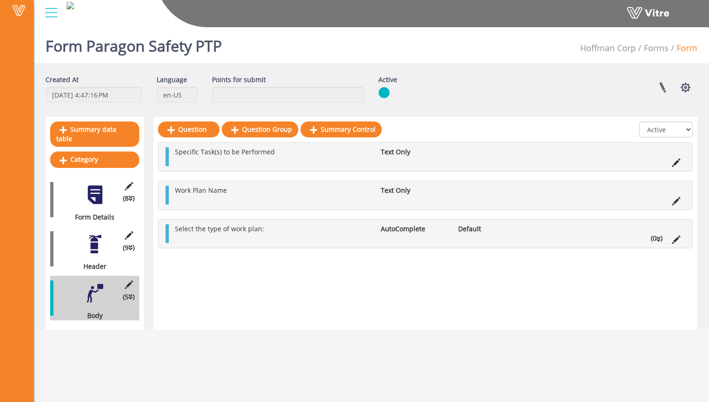
click at [656, 241] on icon at bounding box center [658, 239] width 4 height 7
click at [184, 254] on link "Answer" at bounding box center [200, 260] width 61 height 16
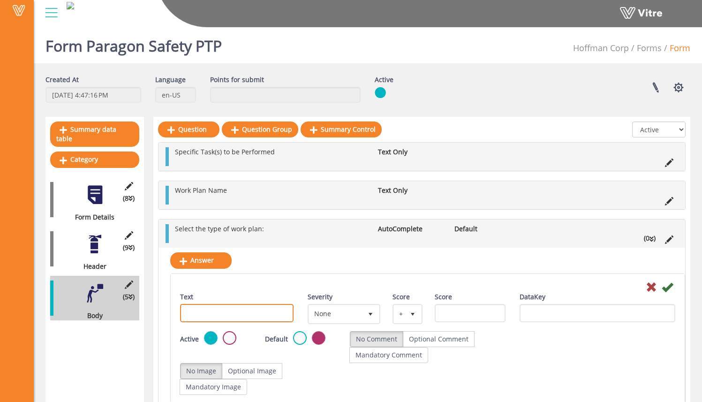
click at [248, 314] on input "Text" at bounding box center [236, 313] width 113 height 18
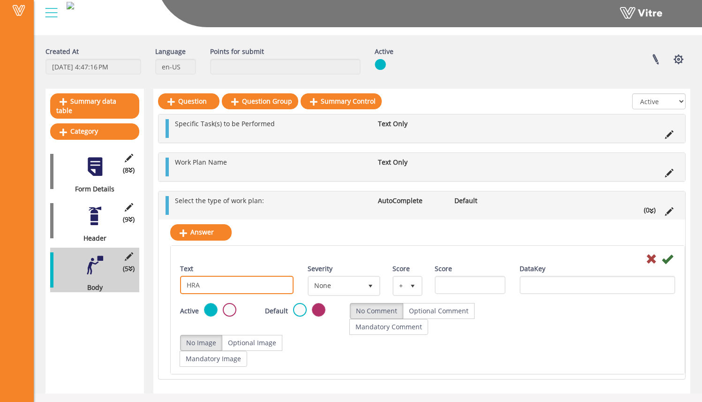
scroll to position [31, 0]
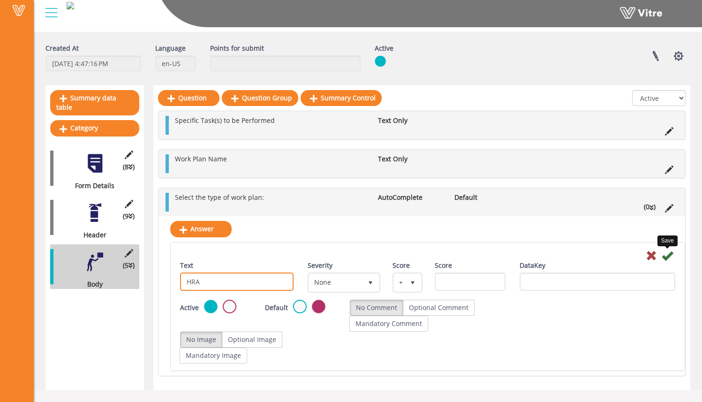
type input "HRA"
click at [656, 256] on icon at bounding box center [667, 255] width 11 height 11
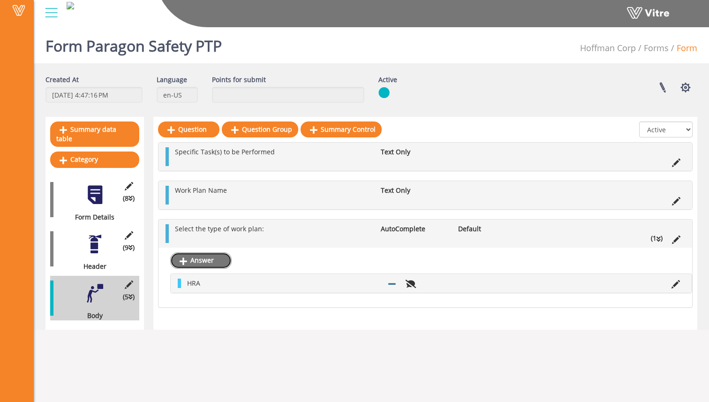
click at [204, 260] on link "Answer" at bounding box center [200, 260] width 61 height 16
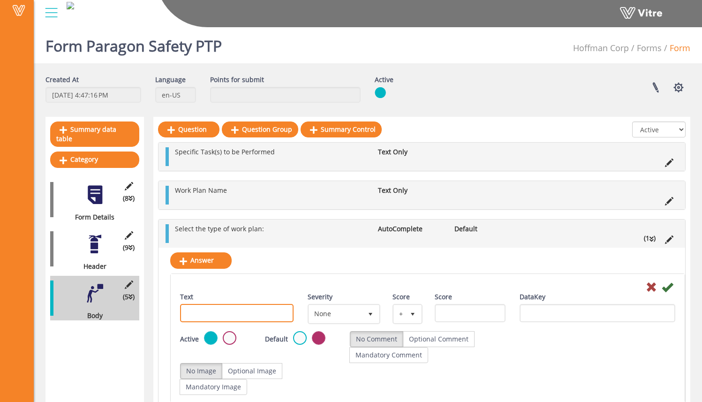
click at [230, 316] on input "Text" at bounding box center [236, 313] width 113 height 18
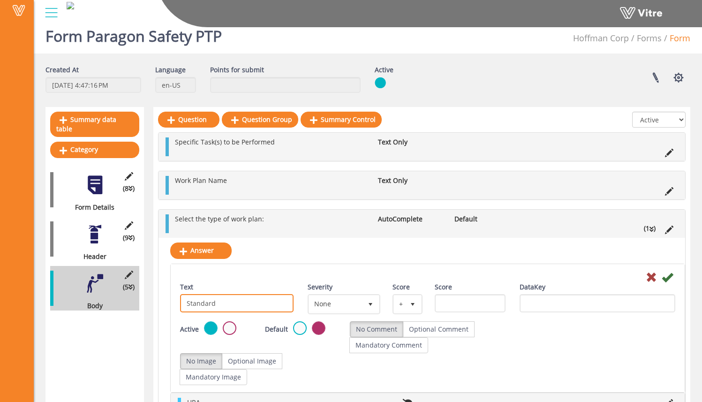
scroll to position [61, 0]
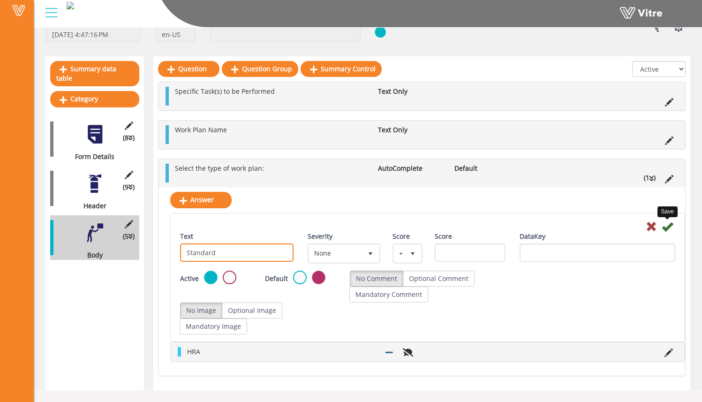
type input "Standard"
click at [656, 224] on icon at bounding box center [667, 226] width 11 height 11
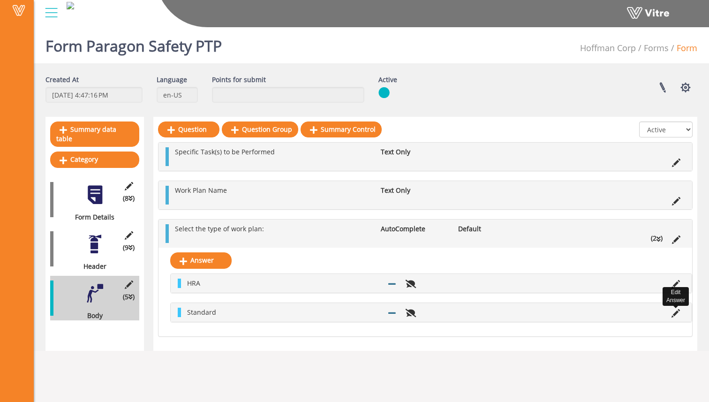
click at [656, 312] on icon at bounding box center [675, 313] width 8 height 8
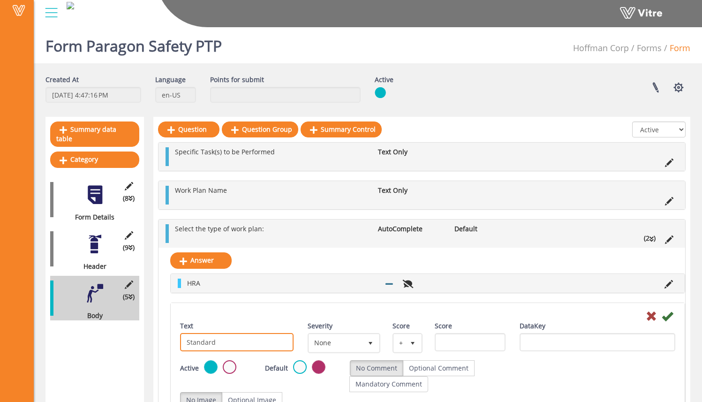
click at [236, 340] on input "Standard" at bounding box center [236, 342] width 113 height 18
type input "Standard"
click at [656, 314] on icon at bounding box center [667, 315] width 11 height 11
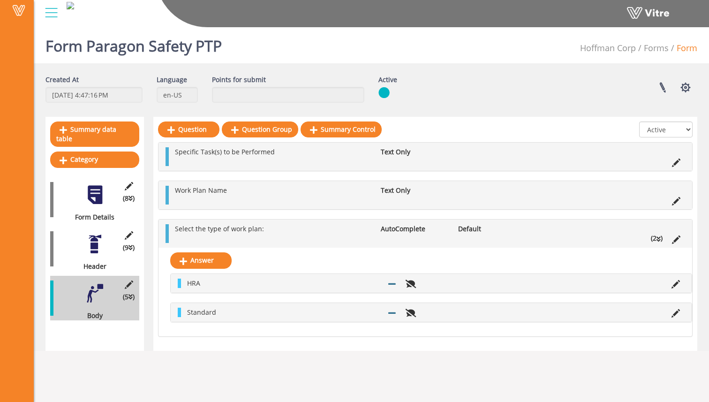
click at [325, 267] on div "Answer HRA Standard" at bounding box center [425, 292] width 534 height 89
click at [92, 151] on link "Category" at bounding box center [94, 159] width 89 height 16
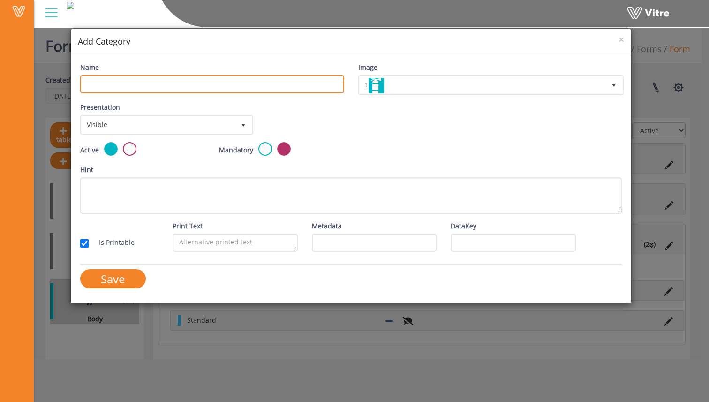
click at [182, 83] on input "Name" at bounding box center [212, 84] width 264 height 18
click at [622, 39] on span "×" at bounding box center [621, 39] width 6 height 13
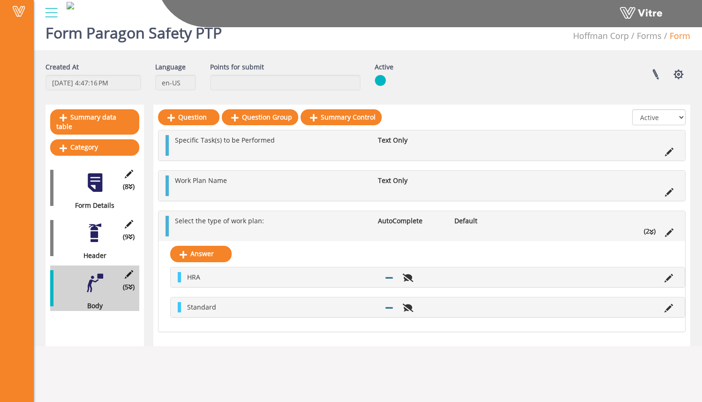
scroll to position [15, 0]
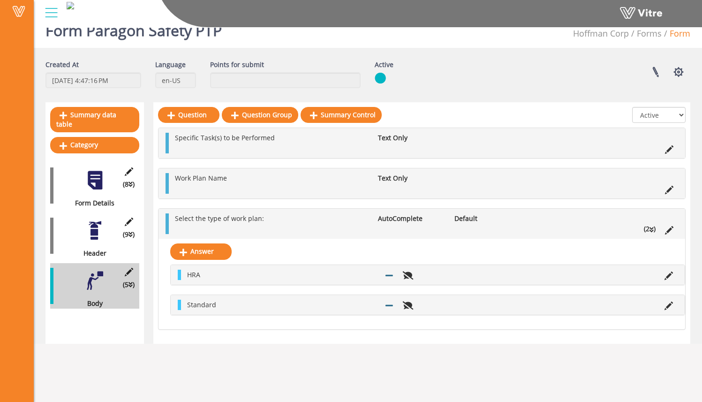
click at [331, 253] on div "Answer HRA Standard" at bounding box center [421, 284] width 527 height 90
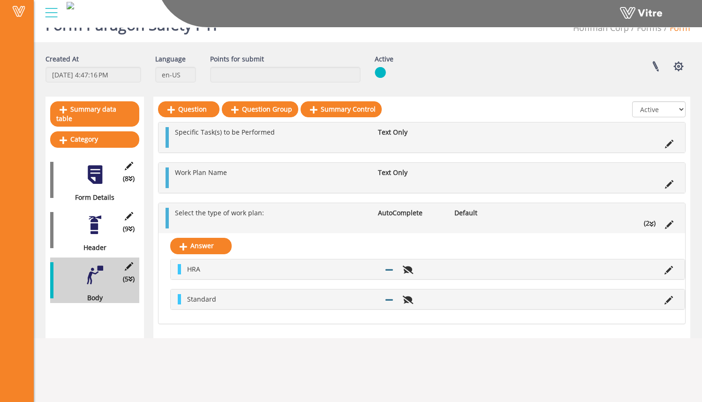
scroll to position [23, 0]
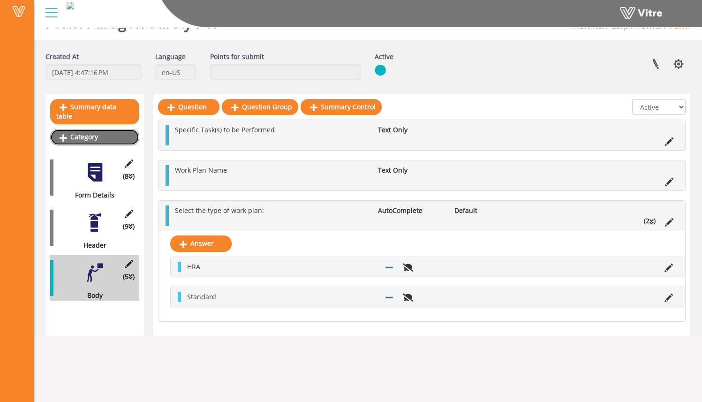
click at [121, 129] on link "Category" at bounding box center [94, 137] width 89 height 16
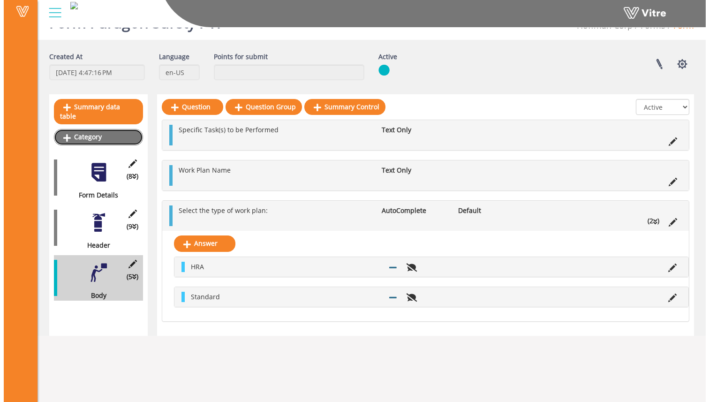
scroll to position [0, 0]
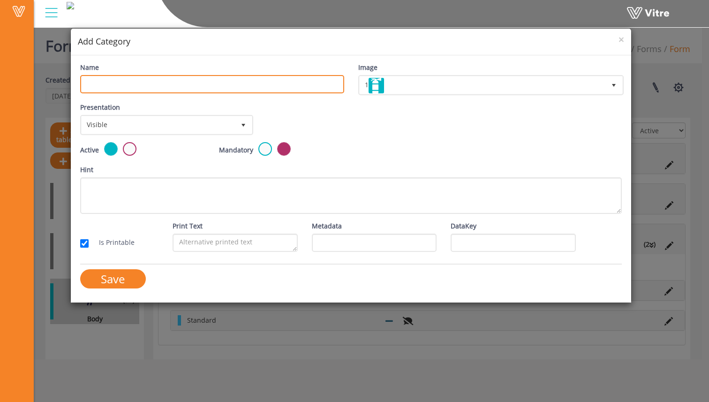
click at [142, 84] on input "Name" at bounding box center [212, 84] width 264 height 18
click at [117, 100] on div "Name Image 1 1" at bounding box center [351, 82] width 556 height 40
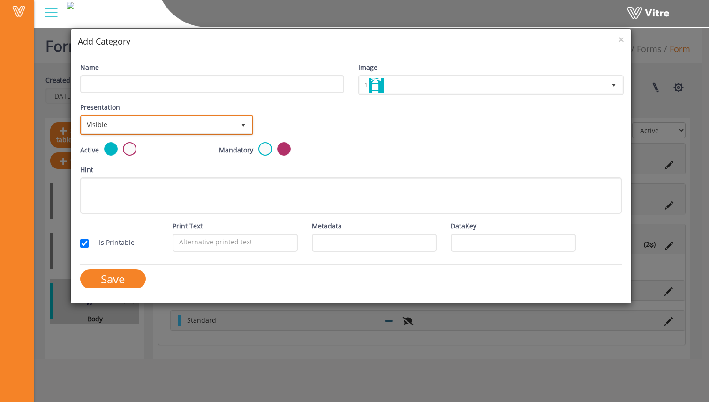
click at [181, 128] on span "Visible" at bounding box center [158, 124] width 153 height 17
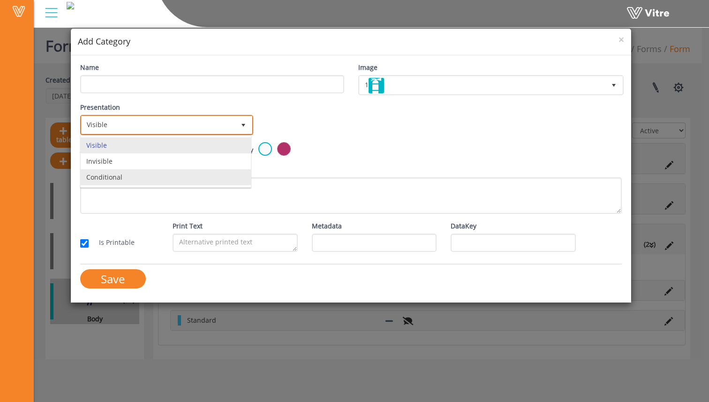
click at [129, 177] on li "Conditional" at bounding box center [166, 177] width 170 height 16
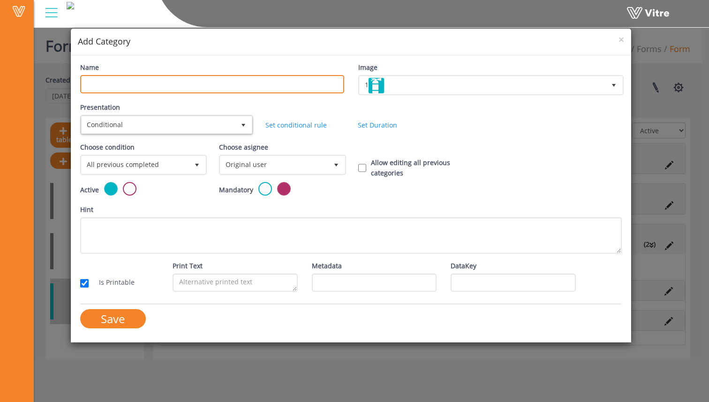
click at [143, 82] on input "Name" at bounding box center [212, 84] width 264 height 18
click at [251, 99] on div "Name" at bounding box center [212, 81] width 278 height 38
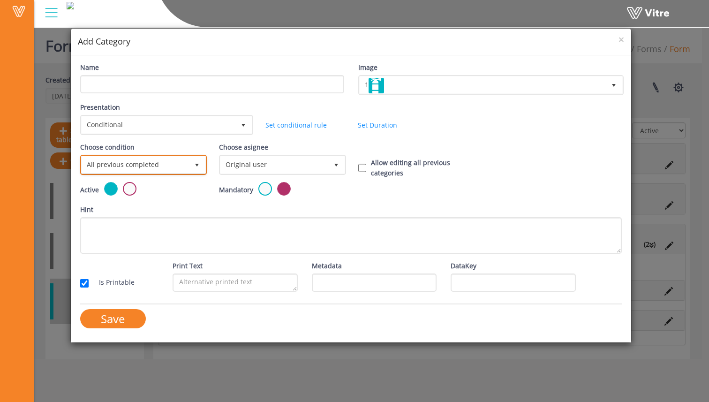
click at [178, 166] on span "All previous completed" at bounding box center [135, 164] width 107 height 17
click at [169, 182] on li "All previous completed" at bounding box center [143, 185] width 124 height 16
click at [176, 165] on span "All previous completed" at bounding box center [135, 164] width 107 height 17
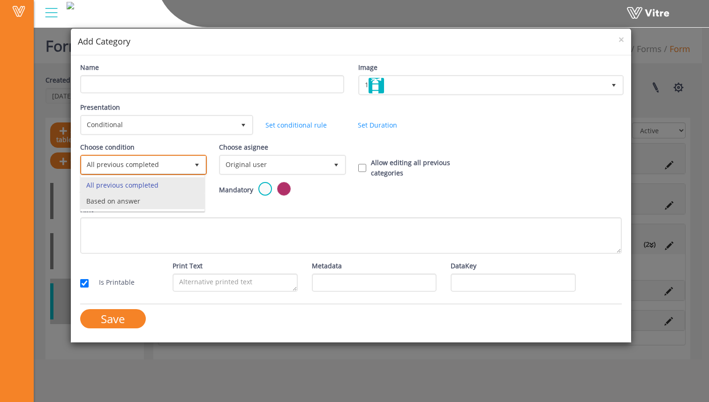
click at [174, 194] on li "Based on answer" at bounding box center [143, 201] width 124 height 16
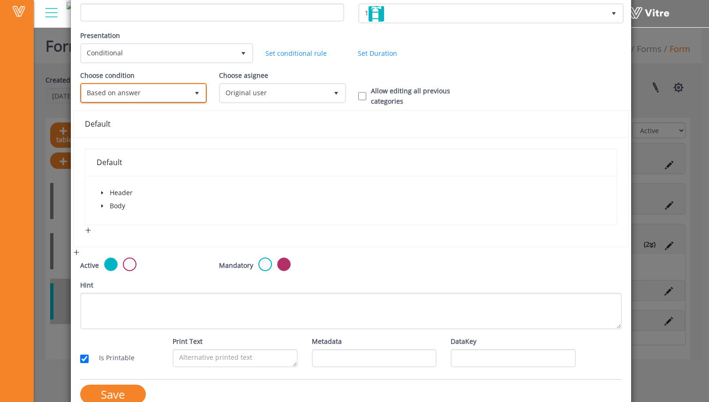
scroll to position [77, 0]
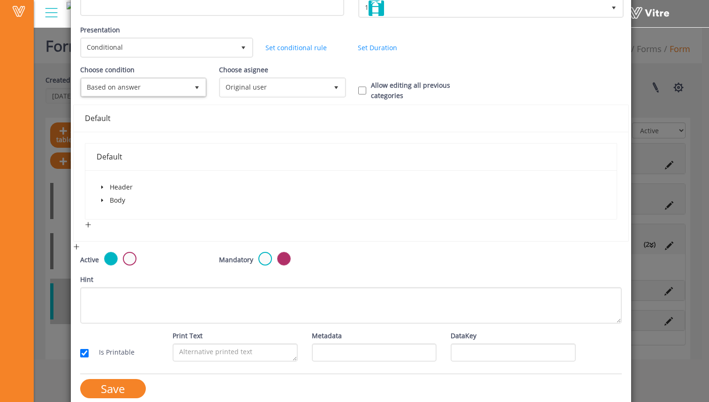
click at [146, 144] on div "Default" at bounding box center [351, 156] width 509 height 27
click at [104, 186] on span at bounding box center [102, 186] width 11 height 11
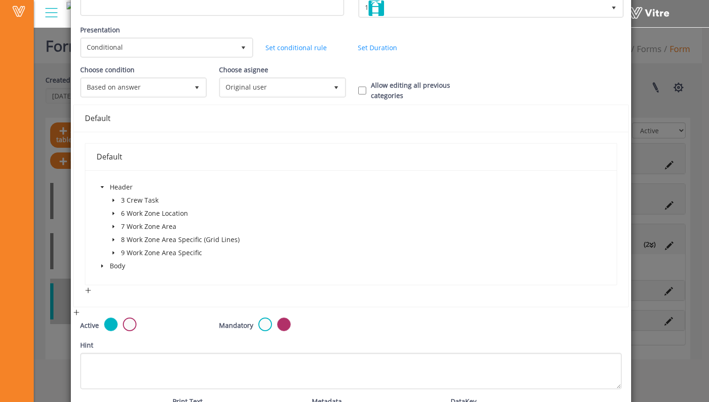
click at [101, 267] on icon "caret-down" at bounding box center [102, 266] width 5 height 5
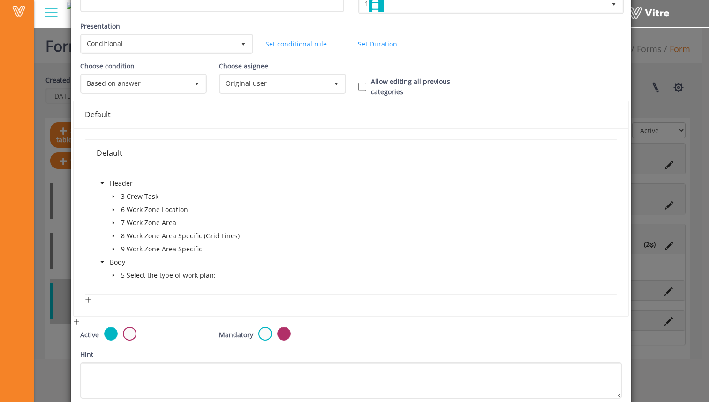
scroll to position [148, 0]
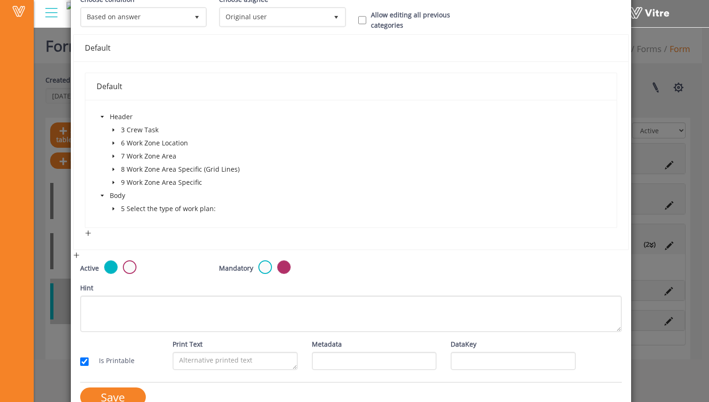
click at [116, 210] on span at bounding box center [113, 208] width 11 height 11
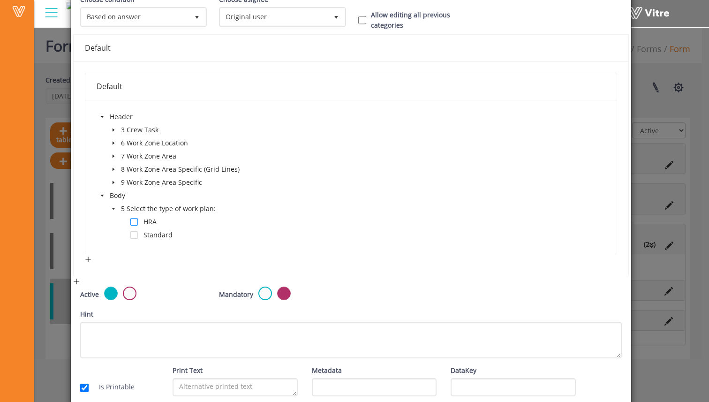
click at [133, 223] on span at bounding box center [134, 222] width 8 height 8
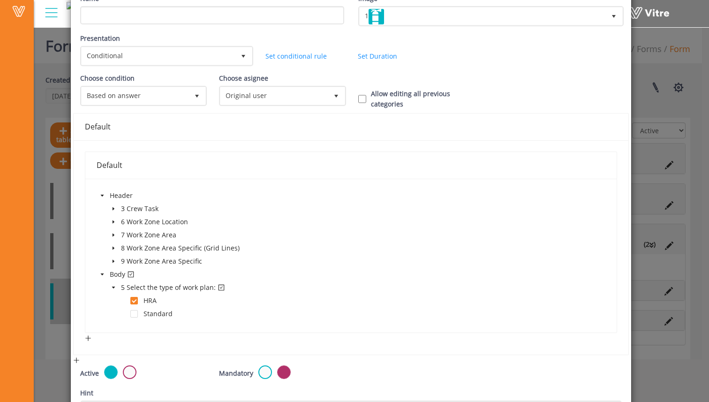
scroll to position [51, 0]
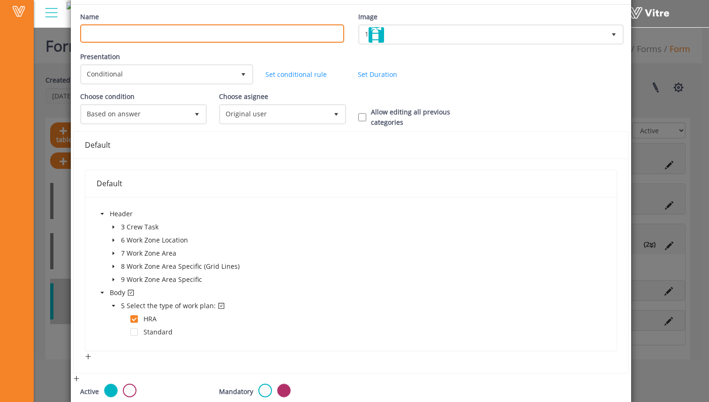
click at [158, 38] on input "Name" at bounding box center [212, 33] width 264 height 18
drag, startPoint x: 181, startPoint y: 31, endPoint x: 102, endPoint y: 30, distance: 79.7
click at [102, 30] on input "HRA Conditional Category" at bounding box center [212, 33] width 264 height 18
type input "HRA Review Approval"
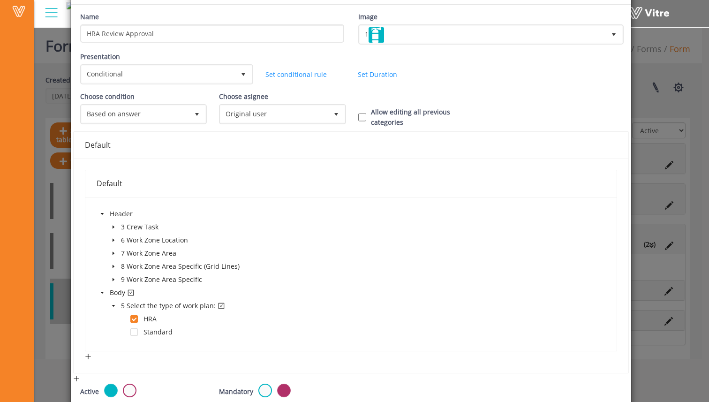
click at [441, 242] on div "Header 3 Crew Task 6 Work Zone Location 7 Work Zone Area 8 Work Zone Area Speci…" at bounding box center [351, 273] width 509 height 131
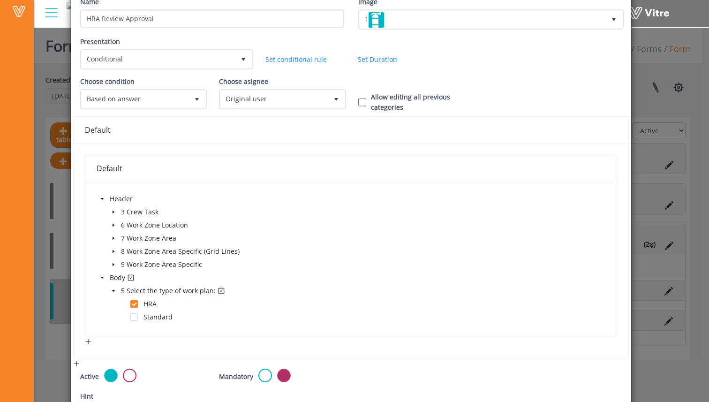
scroll to position [65, 0]
click at [311, 93] on span "Original user" at bounding box center [273, 99] width 107 height 17
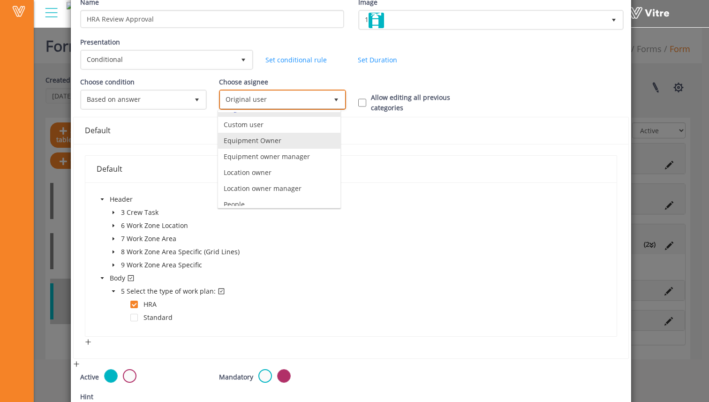
scroll to position [66, 0]
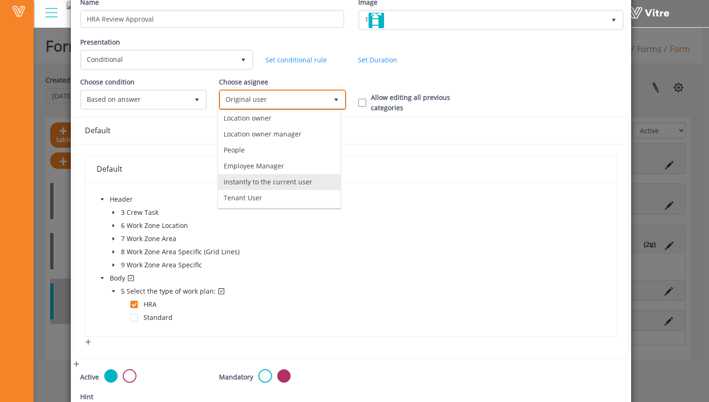
click at [299, 183] on li "instantly to the current user" at bounding box center [279, 182] width 122 height 16
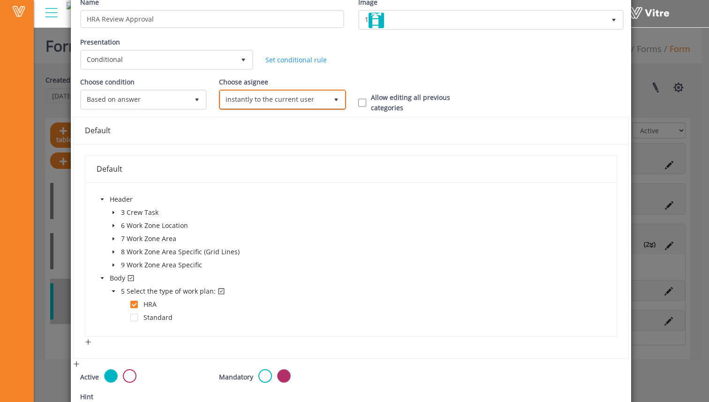
click at [299, 99] on span "instantly to the current user" at bounding box center [273, 99] width 107 height 17
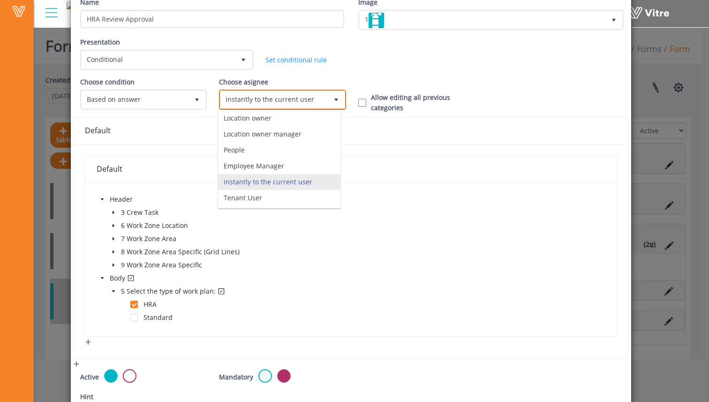
click at [286, 178] on li "instantly to the current user" at bounding box center [279, 182] width 122 height 16
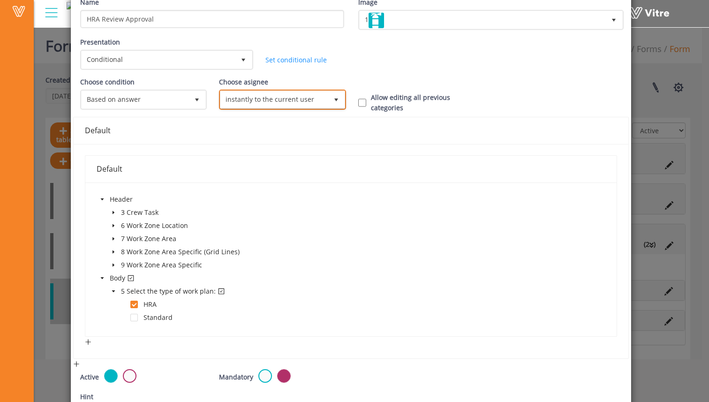
click at [299, 99] on span "instantly to the current user" at bounding box center [273, 99] width 107 height 17
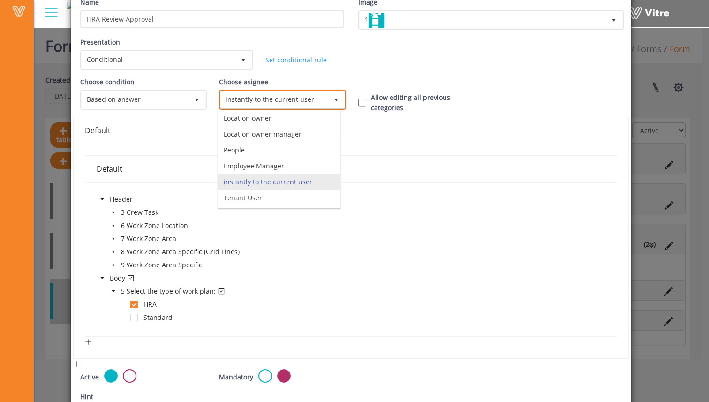
click at [279, 179] on li "instantly to the current user" at bounding box center [279, 182] width 122 height 16
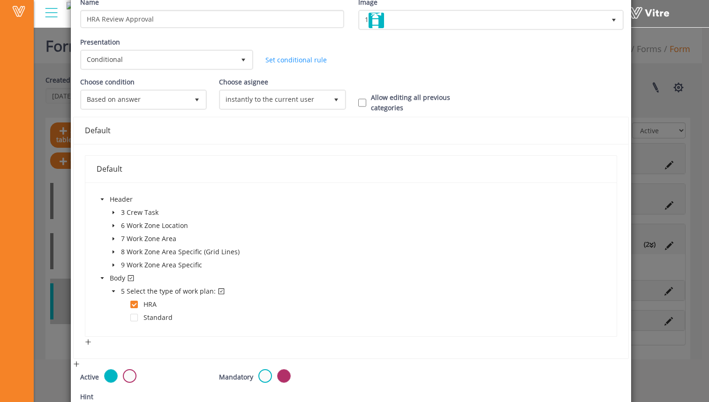
click at [468, 61] on div "Presentation Conditional 5 Set Duration Minutes 0 Set conditional rule Set Dura…" at bounding box center [351, 57] width 556 height 40
click at [316, 98] on span "instantly to the current user" at bounding box center [273, 99] width 107 height 17
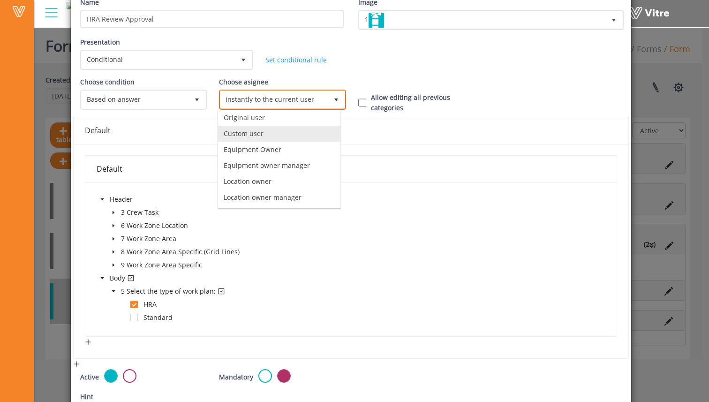
scroll to position [0, 0]
click at [301, 123] on li "Original user" at bounding box center [279, 120] width 122 height 16
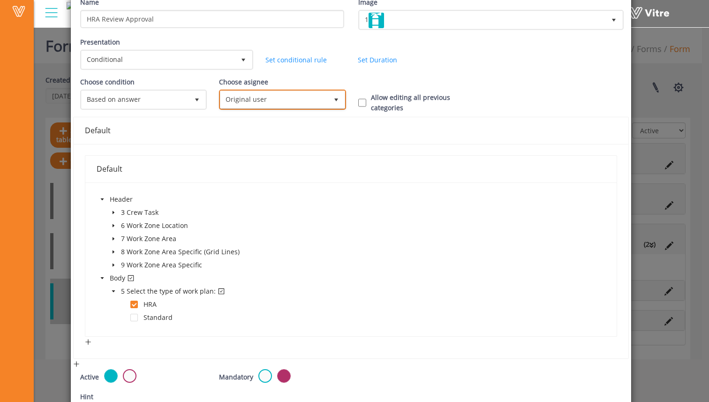
click at [294, 90] on span "Original user" at bounding box center [282, 99] width 125 height 18
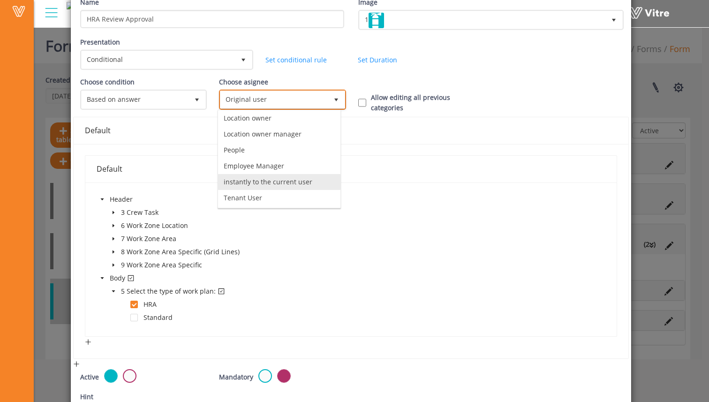
click at [292, 182] on li "instantly to the current user" at bounding box center [279, 182] width 122 height 16
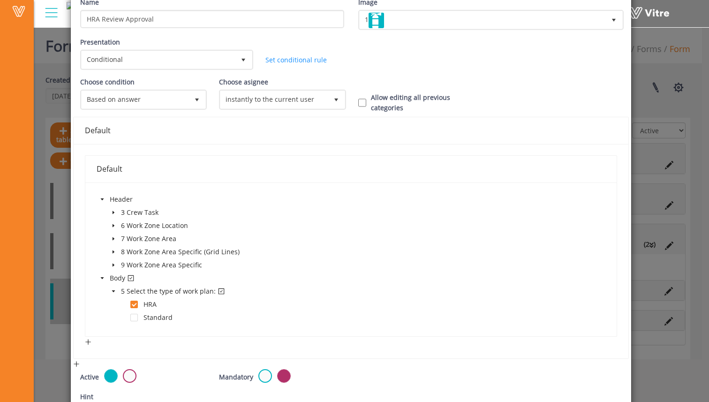
click at [344, 77] on div "Choose asignee instantly to the current user 10" at bounding box center [281, 97] width 139 height 40
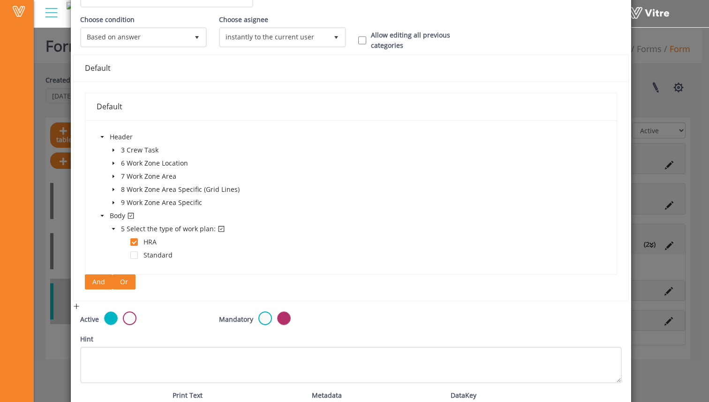
scroll to position [123, 0]
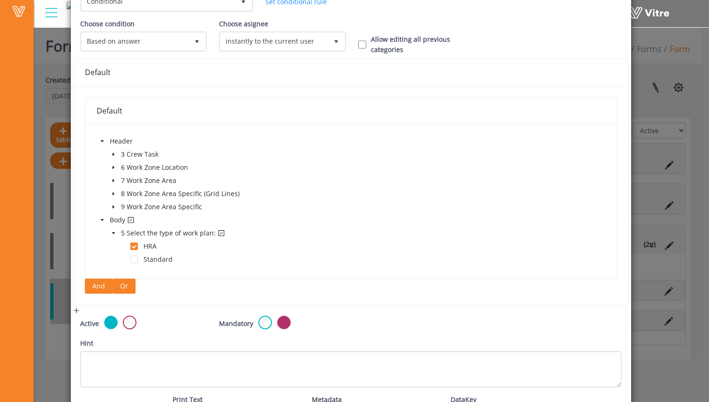
click at [99, 286] on span "And" at bounding box center [98, 286] width 13 height 10
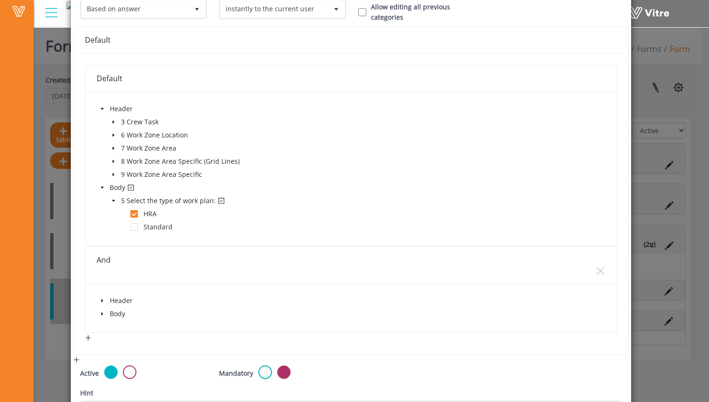
scroll to position [209, 0]
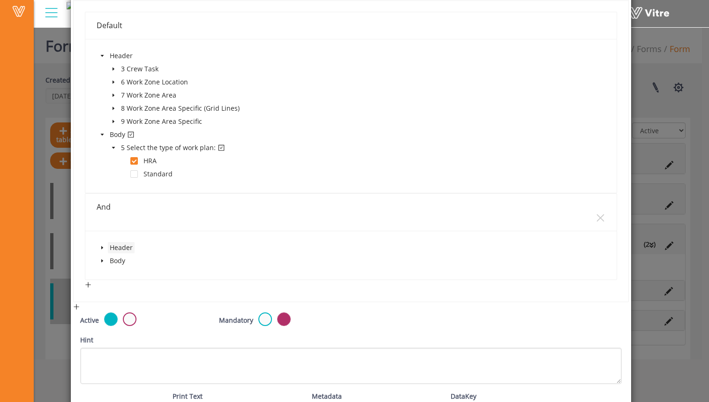
click at [108, 244] on span "Header" at bounding box center [121, 247] width 27 height 11
click at [103, 249] on icon "caret-down" at bounding box center [102, 247] width 5 height 5
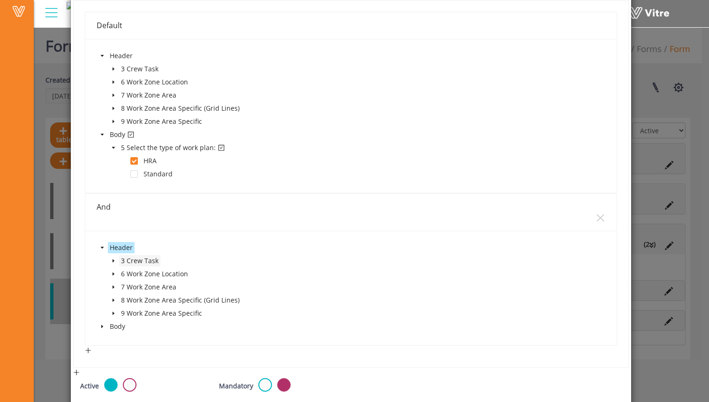
click at [124, 262] on span "3 Crew Task" at bounding box center [140, 260] width 38 height 9
click at [114, 259] on icon "caret-down" at bounding box center [113, 260] width 5 height 5
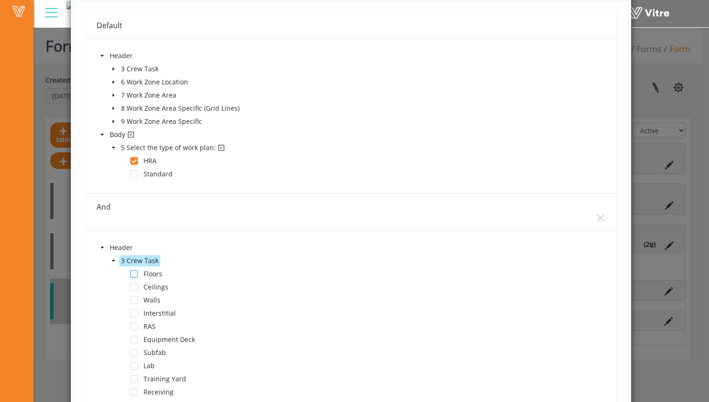
click at [132, 273] on span at bounding box center [134, 274] width 8 height 8
click at [136, 273] on span at bounding box center [134, 274] width 8 height 8
click at [113, 261] on icon "caret-down" at bounding box center [113, 260] width 5 height 5
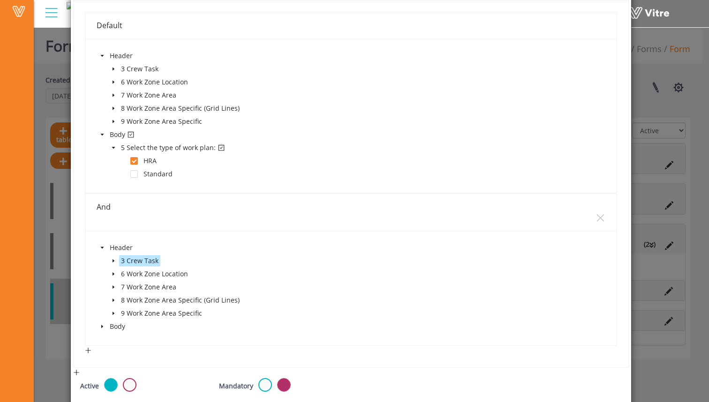
click at [103, 244] on span at bounding box center [102, 247] width 11 height 11
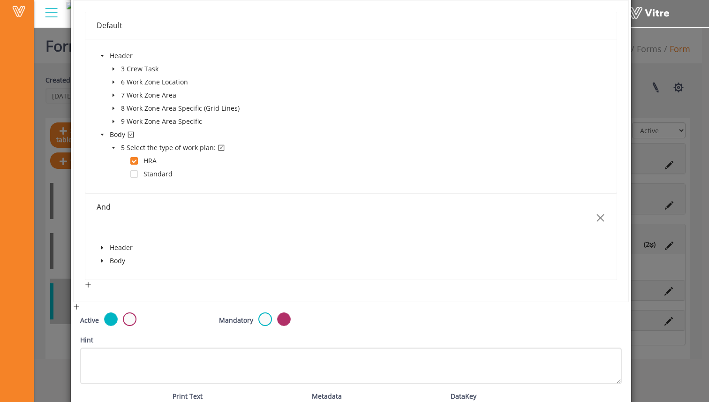
click at [597, 216] on icon "close" at bounding box center [601, 218] width 8 height 8
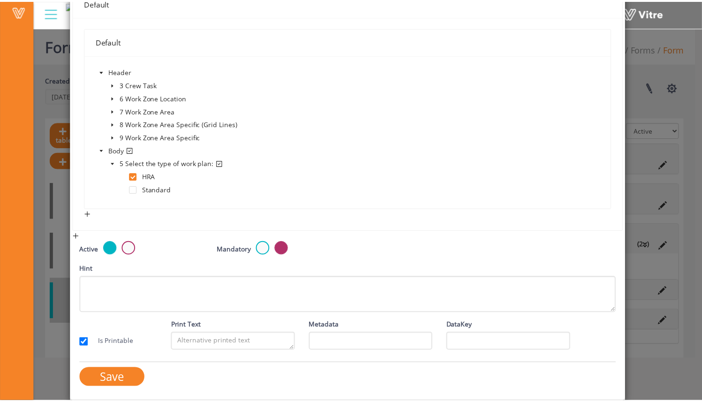
scroll to position [0, 0]
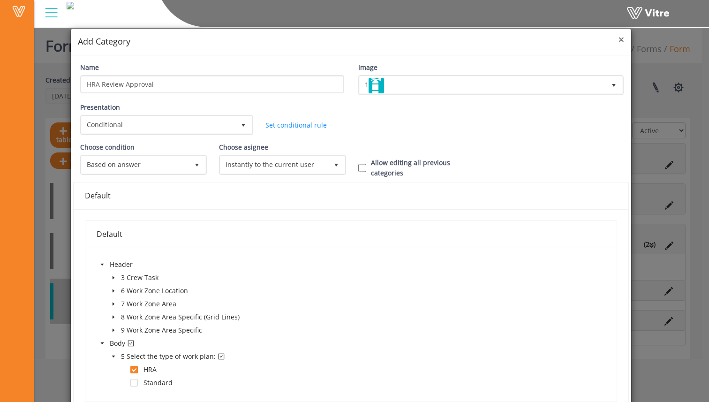
click at [618, 39] on span "×" at bounding box center [621, 39] width 6 height 13
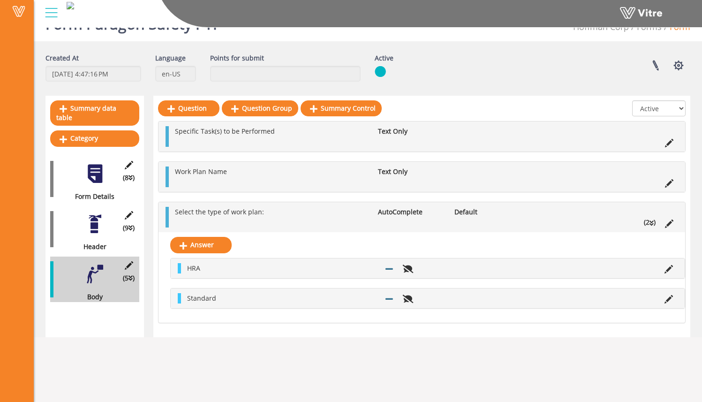
scroll to position [23, 0]
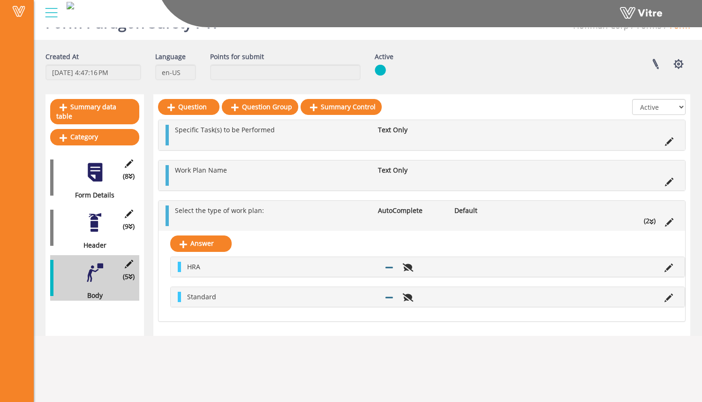
click at [566, 105] on div at bounding box center [421, 109] width 527 height 21
click at [471, 245] on div "Answer HRA Standard" at bounding box center [421, 276] width 527 height 90
click at [459, 246] on div "Answer HRA Standard" at bounding box center [421, 276] width 527 height 90
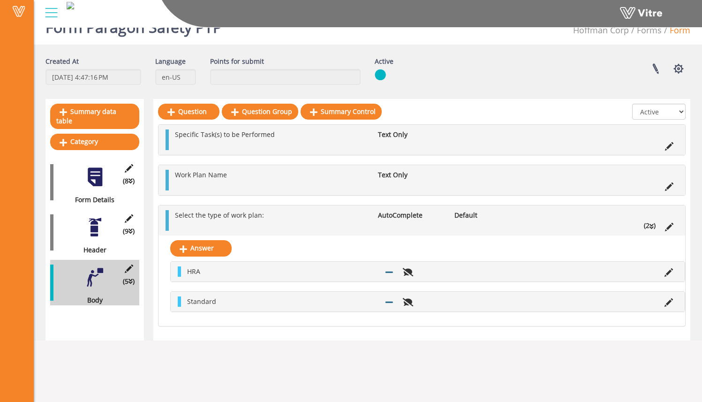
scroll to position [18, 0]
click at [446, 248] on div "Answer HRA Standard" at bounding box center [421, 281] width 527 height 90
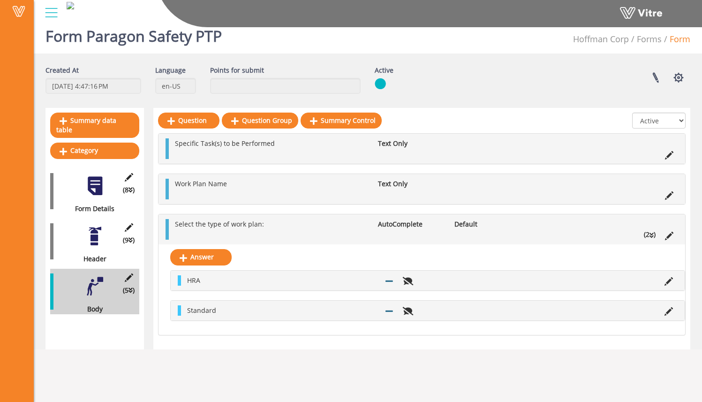
scroll to position [7, 0]
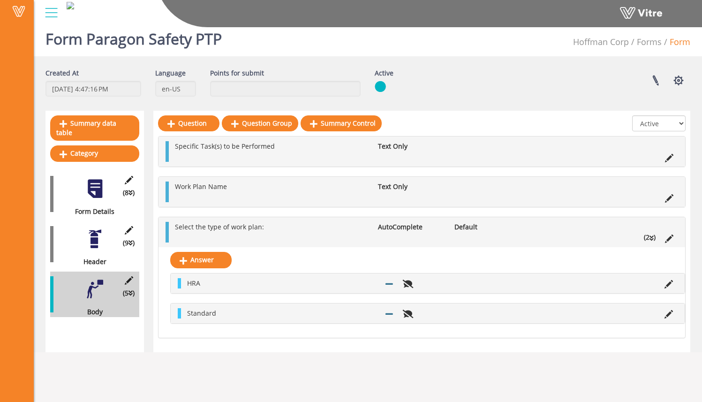
click at [465, 262] on div "Answer HRA Standard" at bounding box center [421, 292] width 527 height 90
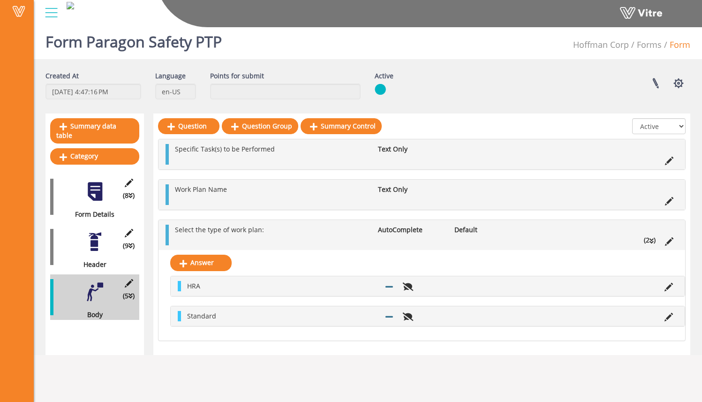
scroll to position [1, 0]
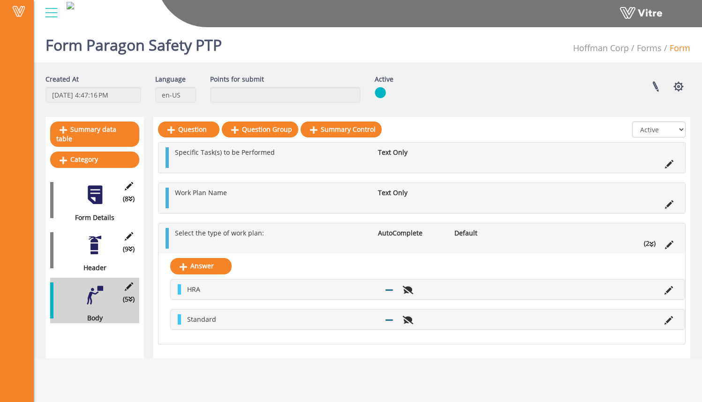
click at [466, 267] on div "Answer HRA Standard" at bounding box center [421, 298] width 527 height 90
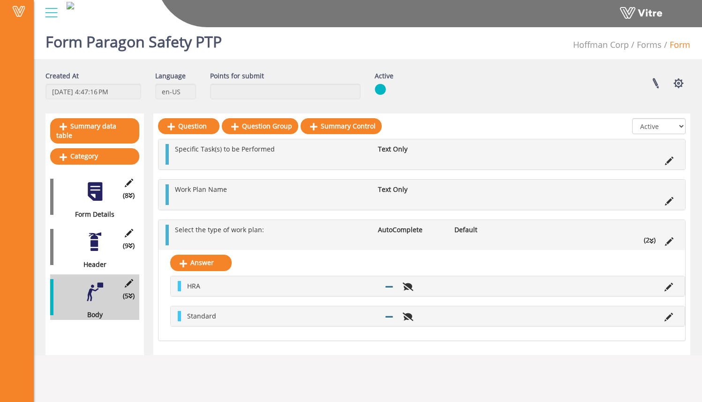
scroll to position [5, 0]
click at [473, 261] on div "Answer HRA Standard" at bounding box center [421, 294] width 527 height 90
click at [344, 264] on div "Answer HRA Standard" at bounding box center [421, 294] width 527 height 90
click at [366, 261] on div "Answer HRA Standard" at bounding box center [421, 294] width 527 height 90
click at [255, 265] on div "Answer HRA Standard" at bounding box center [421, 294] width 527 height 90
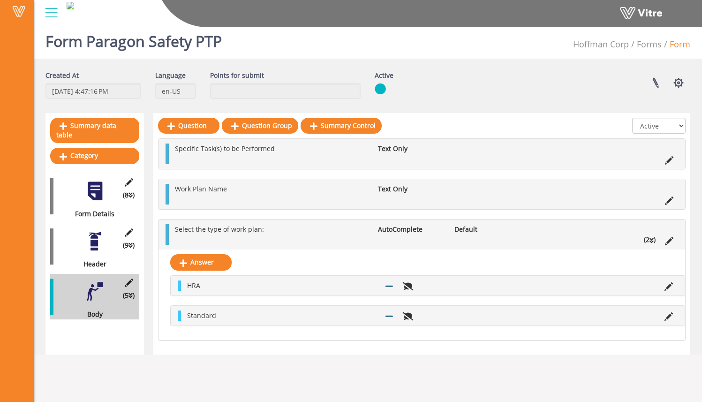
click at [313, 259] on div "Answer HRA Standard" at bounding box center [421, 294] width 527 height 90
click at [547, 255] on div "Answer HRA Standard" at bounding box center [421, 294] width 527 height 90
click at [544, 256] on div "Answer HRA Standard" at bounding box center [421, 294] width 527 height 90
click at [483, 260] on div "Answer HRA Standard" at bounding box center [421, 294] width 527 height 90
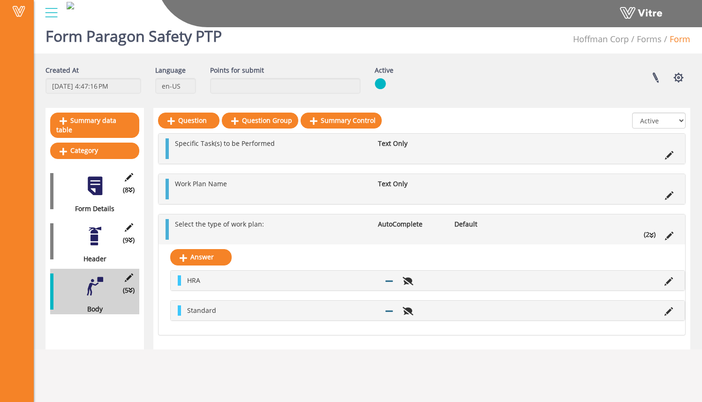
scroll to position [8, 0]
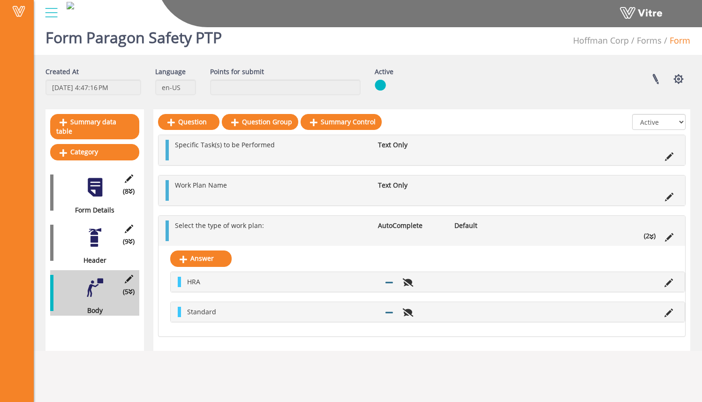
click at [414, 261] on div "Answer HRA Standard" at bounding box center [421, 291] width 527 height 90
click at [557, 249] on div "Answer HRA Standard" at bounding box center [421, 291] width 527 height 90
click at [568, 254] on div "Answer HRA Standard" at bounding box center [421, 291] width 527 height 90
click at [572, 253] on div "Answer HRA Standard" at bounding box center [421, 291] width 527 height 90
click at [506, 255] on div "Answer HRA Standard" at bounding box center [421, 291] width 527 height 90
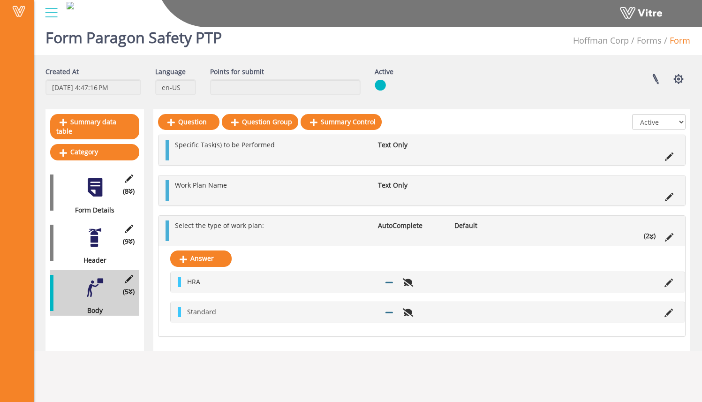
click at [513, 249] on div "Answer HRA Standard" at bounding box center [421, 291] width 527 height 90
click at [512, 252] on div "Answer HRA Standard" at bounding box center [421, 291] width 527 height 90
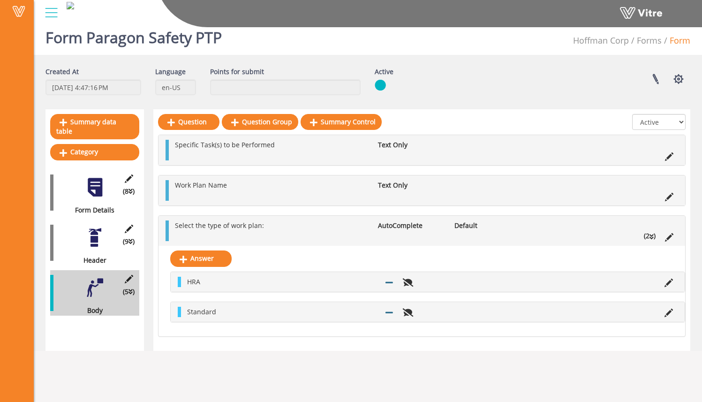
click at [515, 253] on div "Answer HRA Standard" at bounding box center [421, 291] width 527 height 90
click at [517, 249] on div "Answer HRA Standard" at bounding box center [421, 291] width 527 height 90
click at [95, 325] on div "Summary data table Category (8 ) Form Details (9 ) Header (5 ) Body" at bounding box center [94, 229] width 98 height 241
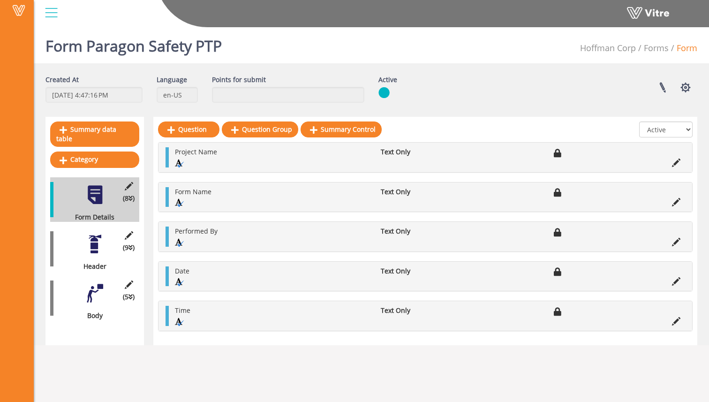
click at [98, 284] on div at bounding box center [94, 293] width 21 height 21
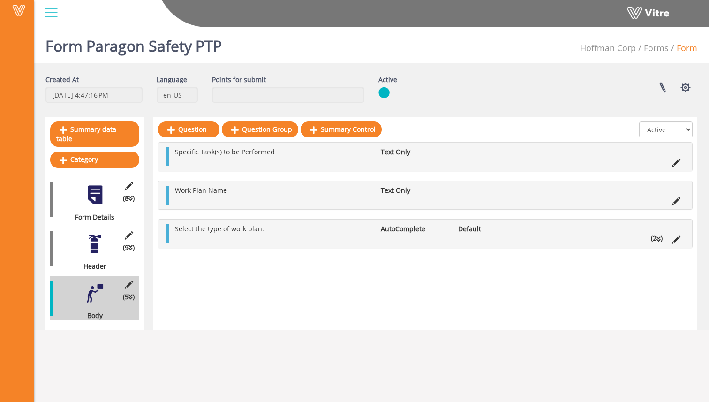
click at [101, 238] on div at bounding box center [94, 244] width 21 height 21
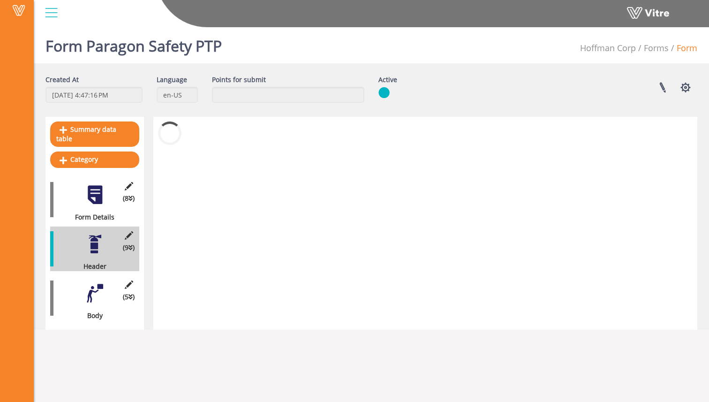
click at [101, 283] on div at bounding box center [94, 293] width 21 height 21
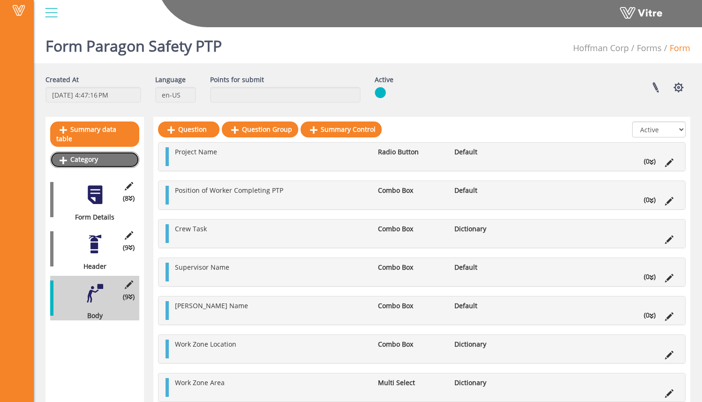
click at [116, 151] on link "Category" at bounding box center [94, 159] width 89 height 16
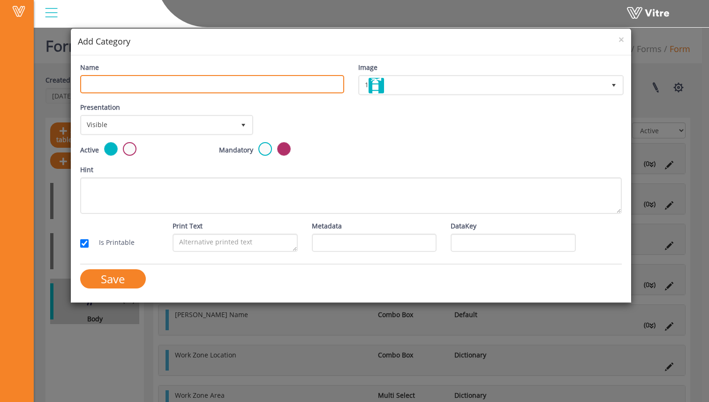
click at [163, 83] on input "Name" at bounding box center [212, 84] width 264 height 18
type input "HRA Review"
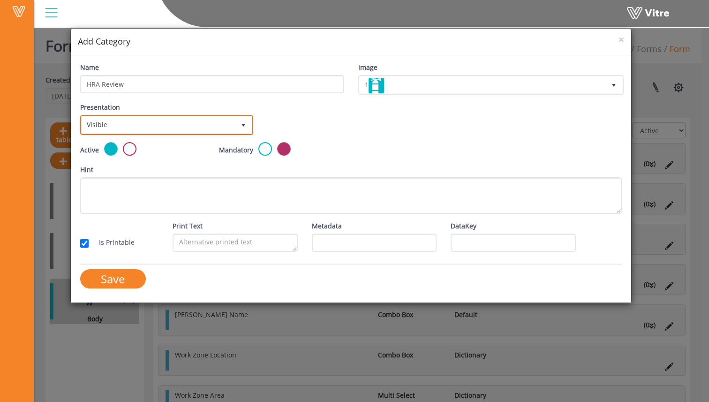
click at [203, 127] on span "Visible" at bounding box center [158, 124] width 153 height 17
click at [182, 143] on li "Visible" at bounding box center [166, 145] width 170 height 16
click at [187, 123] on span "Visible" at bounding box center [158, 124] width 153 height 17
click at [180, 143] on li "Visible" at bounding box center [166, 145] width 170 height 16
click at [507, 38] on h4 "Add Category" at bounding box center [351, 42] width 547 height 12
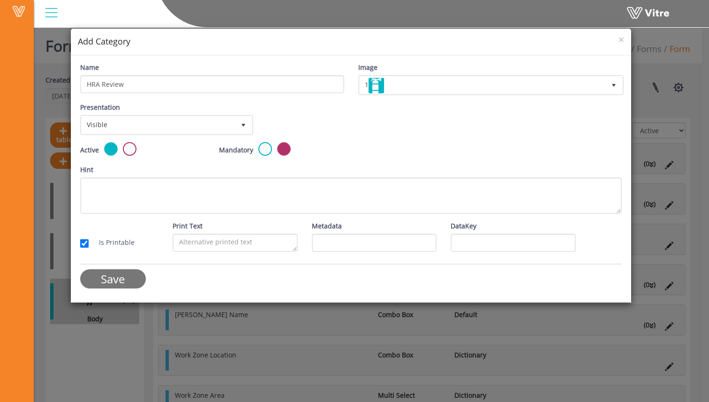
click at [127, 280] on input "Save" at bounding box center [113, 278] width 66 height 19
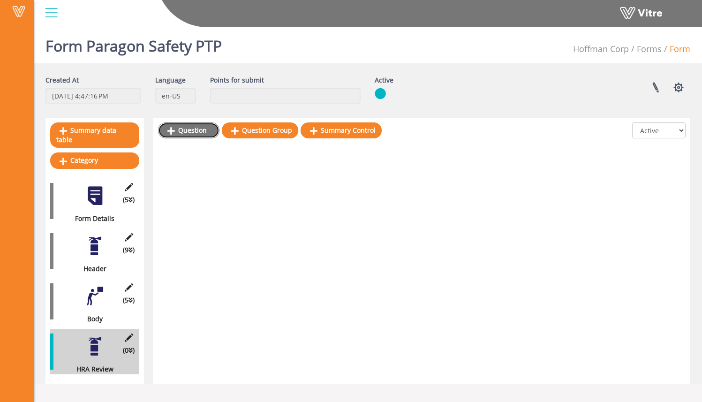
click at [203, 131] on link "Question" at bounding box center [188, 130] width 61 height 16
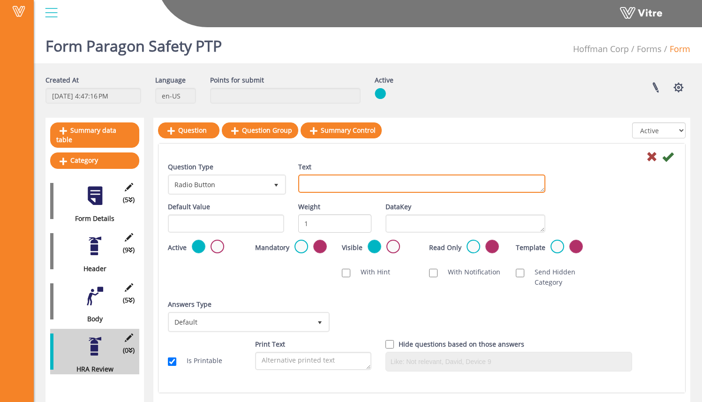
click at [314, 177] on textarea "Text" at bounding box center [421, 183] width 247 height 18
click at [312, 184] on textarea "Text" at bounding box center [421, 183] width 247 height 18
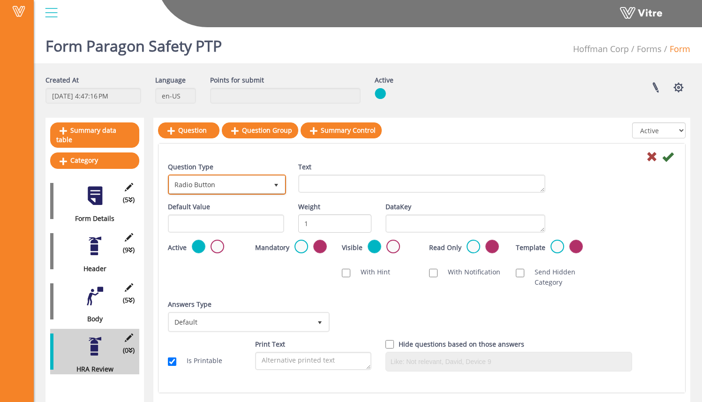
click at [242, 187] on span "Radio Button" at bounding box center [218, 184] width 98 height 17
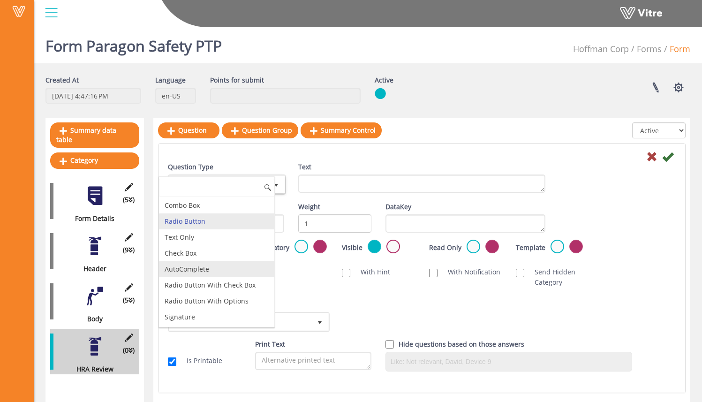
click at [233, 268] on li "AutoComplete" at bounding box center [216, 269] width 115 height 16
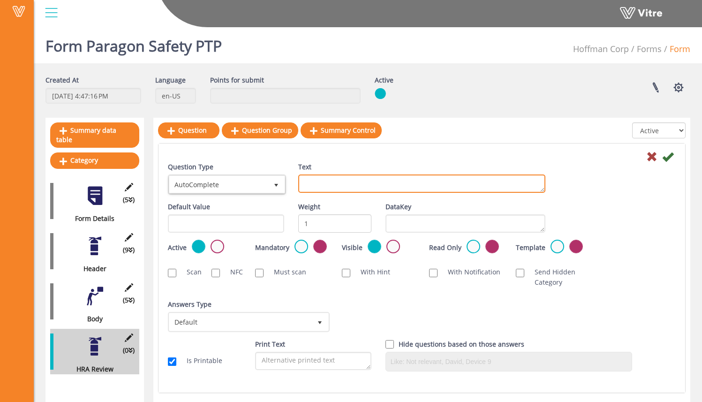
click at [339, 181] on textarea "Text" at bounding box center [421, 183] width 247 height 18
type textarea "Has the crew reviewed the HRA [DATE]?"
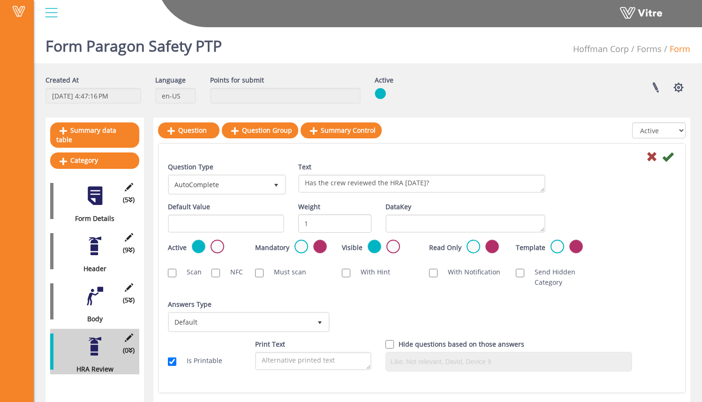
click at [493, 154] on div at bounding box center [422, 156] width 522 height 11
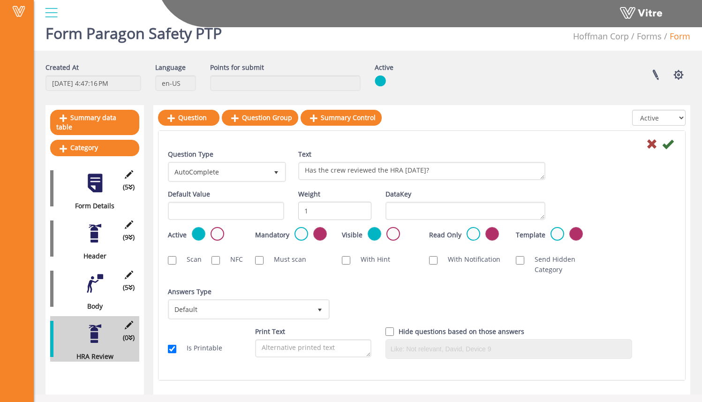
scroll to position [23, 0]
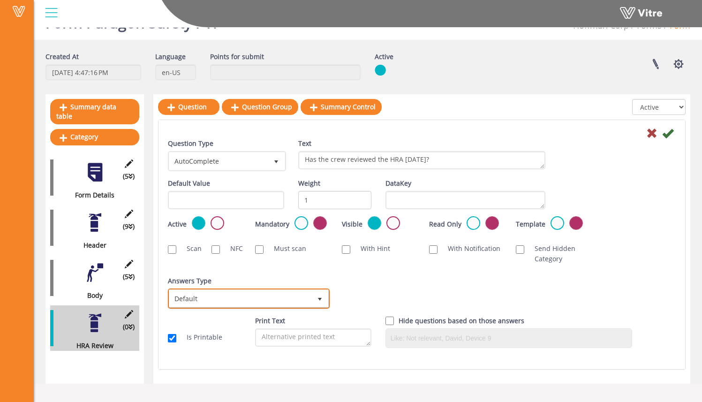
click at [291, 296] on span "Default" at bounding box center [240, 298] width 142 height 17
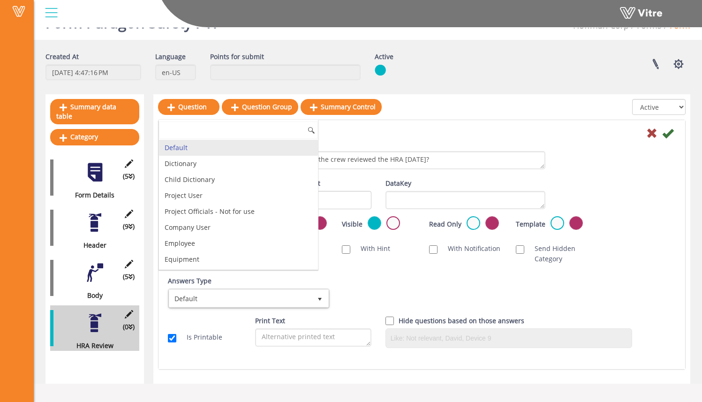
click at [222, 150] on li "Default" at bounding box center [238, 148] width 159 height 16
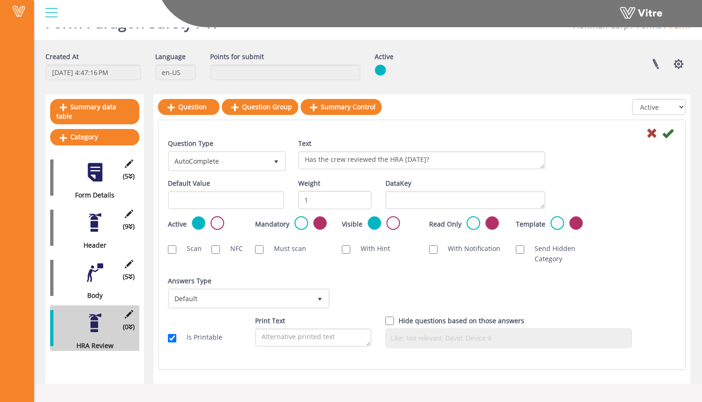
click at [426, 270] on div "Question Type AutoComplete 11 Text Has the crew reviewed the HRA [DATE]? Defaul…" at bounding box center [422, 246] width 508 height 217
click at [667, 133] on icon at bounding box center [667, 133] width 11 height 11
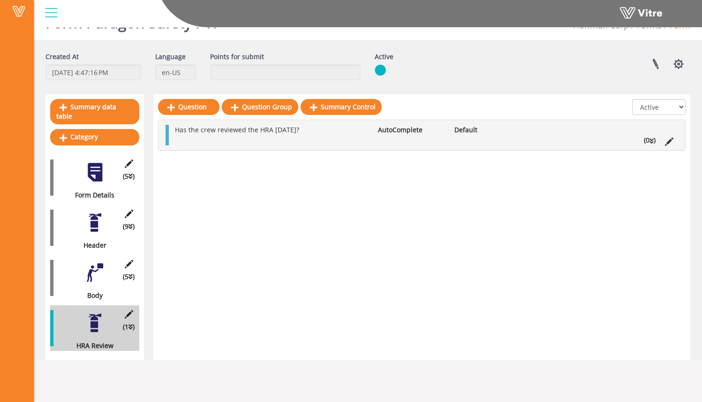
click at [654, 141] on li "(0 )" at bounding box center [649, 140] width 21 height 10
click at [188, 161] on link "Answer" at bounding box center [200, 163] width 61 height 16
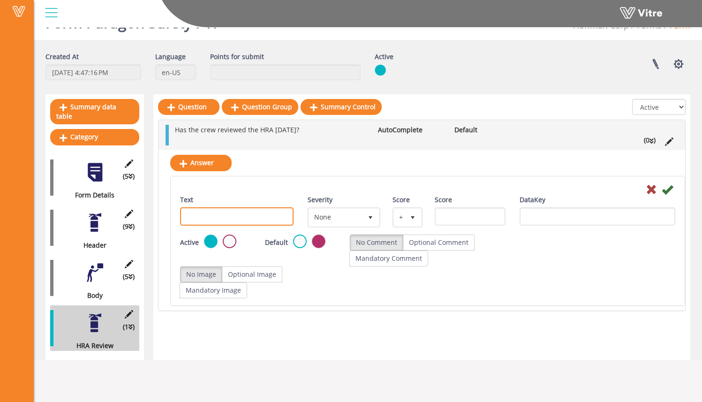
click at [272, 219] on input "Text" at bounding box center [236, 216] width 113 height 18
type input "Yes"
click at [635, 240] on div "Active Default No Comment Optional Comment Mandatory Comment" at bounding box center [427, 250] width 509 height 32
click at [671, 190] on icon at bounding box center [667, 189] width 11 height 11
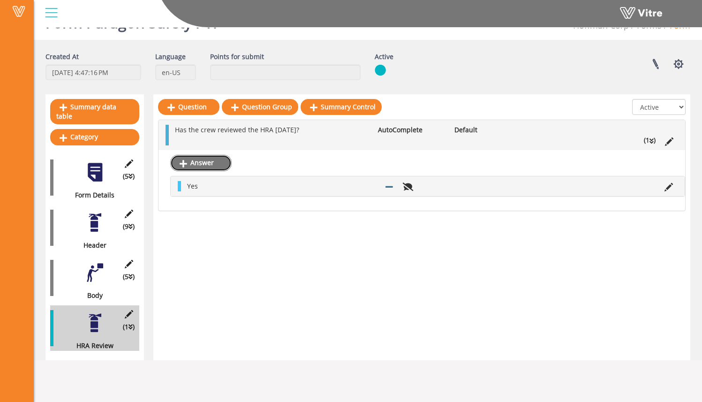
click at [204, 164] on link "Answer" at bounding box center [200, 163] width 61 height 16
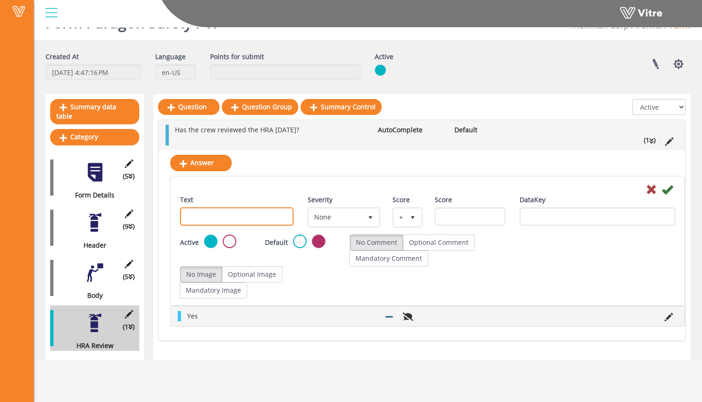
click at [236, 218] on input "Text" at bounding box center [236, 216] width 113 height 18
type input "No"
click at [672, 191] on icon at bounding box center [667, 189] width 11 height 11
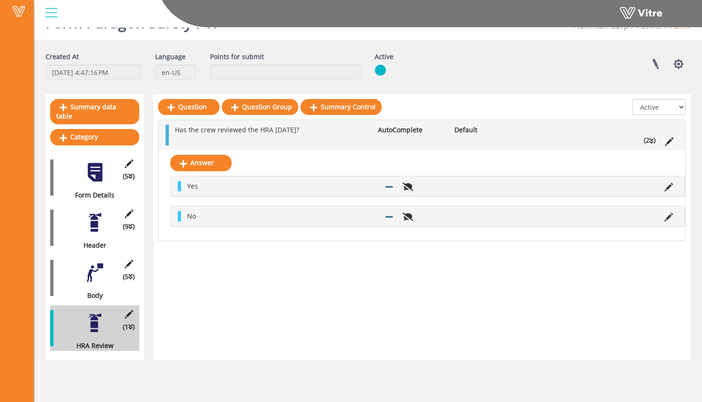
click at [284, 259] on div "Question Question Group Summary Control All Active Not Active Has the crew revi…" at bounding box center [421, 227] width 537 height 266
click at [318, 262] on div "Question Question Group Summary Control All Active Not Active Has the crew revi…" at bounding box center [421, 227] width 537 height 266
drag, startPoint x: 189, startPoint y: 182, endPoint x: 210, endPoint y: 195, distance: 24.6
click at [210, 195] on div "Yes" at bounding box center [428, 186] width 514 height 20
click at [216, 192] on div "Yes" at bounding box center [428, 186] width 514 height 20
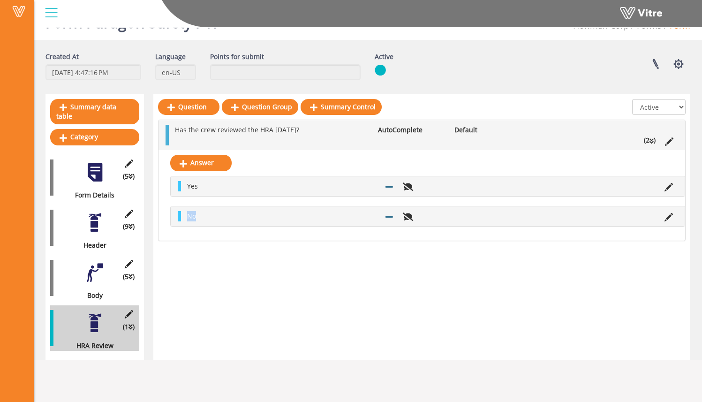
drag, startPoint x: 207, startPoint y: 218, endPoint x: 168, endPoint y: 211, distance: 39.3
click at [168, 211] on div "Answer Yes No" at bounding box center [421, 195] width 527 height 90
click at [203, 186] on li "Yes" at bounding box center [281, 186] width 198 height 10
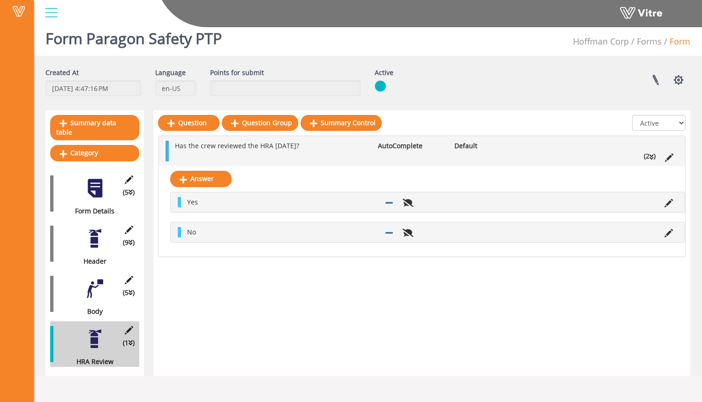
scroll to position [5, 0]
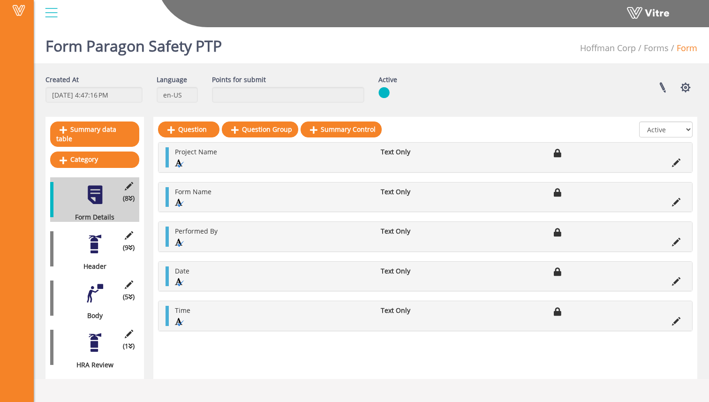
click at [89, 332] on div at bounding box center [94, 342] width 21 height 21
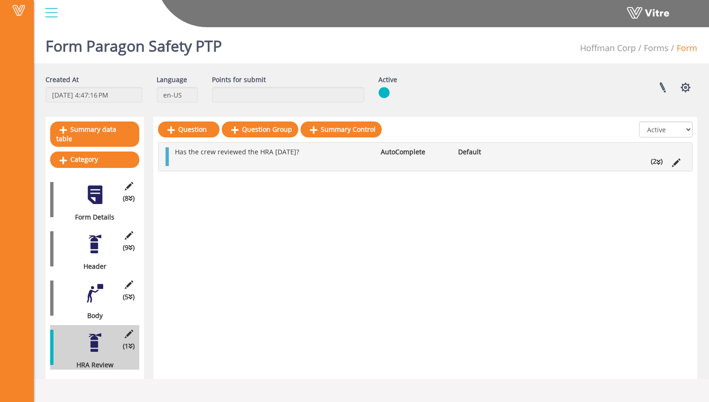
click at [660, 164] on icon at bounding box center [658, 162] width 4 height 7
